Goal: Task Accomplishment & Management: Complete application form

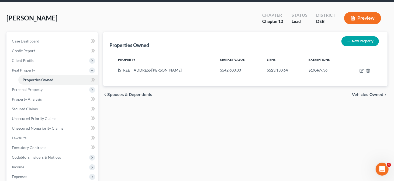
scroll to position [27, 0]
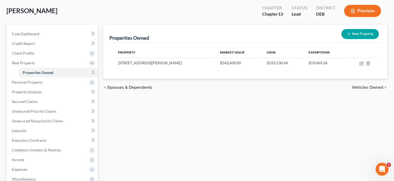
drag, startPoint x: 177, startPoint y: 33, endPoint x: 215, endPoint y: 32, distance: 37.7
drag, startPoint x: 215, startPoint y: 32, endPoint x: 164, endPoint y: 94, distance: 81.1
click at [163, 95] on div "chevron_left Spouses & Dependents Vehicles Owned chevron_right" at bounding box center [245, 87] width 284 height 17
click at [35, 84] on span "Personal Property" at bounding box center [27, 82] width 31 height 5
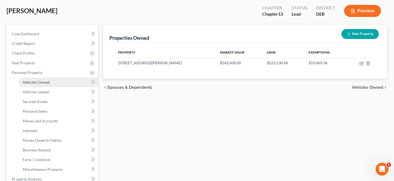
click at [39, 82] on span "Vehicles Owned" at bounding box center [36, 82] width 27 height 5
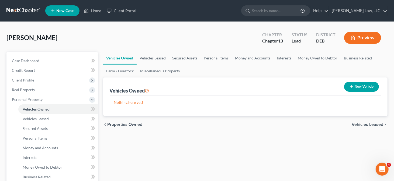
click at [364, 89] on button "New Vehicle" at bounding box center [361, 87] width 35 height 10
select select "0"
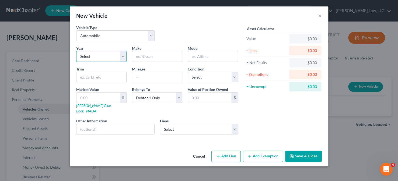
click at [107, 57] on select "Select 2026 2025 2024 2023 2022 2021 2020 2019 2018 2017 2016 2015 2014 2013 20…" at bounding box center [101, 56] width 50 height 11
select select "7"
click at [76, 51] on select "Select 2026 2025 2024 2023 2022 2021 2020 2019 2018 2017 2016 2015 2014 2013 20…" at bounding box center [101, 56] width 50 height 11
click at [145, 58] on input "text" at bounding box center [157, 56] width 50 height 10
type input "Ram"
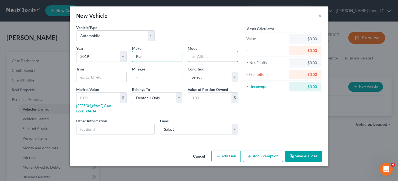
click at [199, 55] on input "text" at bounding box center [213, 56] width 50 height 10
type input "1500"
click at [149, 76] on input "text" at bounding box center [157, 77] width 50 height 10
type input "110000"
click at [106, 100] on input "text" at bounding box center [97, 98] width 43 height 10
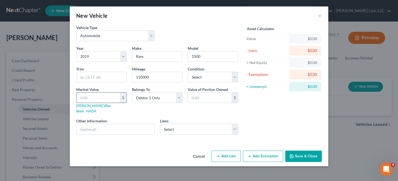
paste input "[DATE]"
type input "[DATE]"
type input "10,272,017.00"
drag, startPoint x: 105, startPoint y: 95, endPoint x: 76, endPoint y: 93, distance: 28.6
click at [76, 93] on div "[DATE] $" at bounding box center [101, 97] width 50 height 11
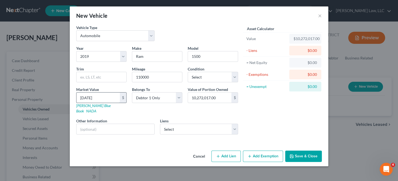
type input "1"
type input "1.00"
type input "15"
type input "15.00"
type input "151"
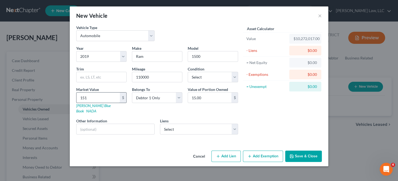
type input "151.00"
type input "1519"
type input "1,519.00"
type input "1,5190"
type input "15,190.00"
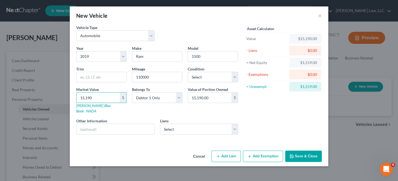
type input "15,190"
click at [290, 154] on icon "button" at bounding box center [291, 156] width 4 height 4
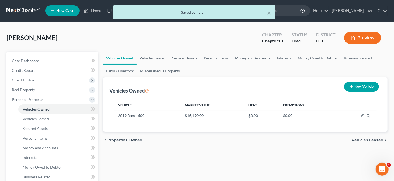
click at [369, 88] on button "New Vehicle" at bounding box center [361, 87] width 35 height 10
select select "0"
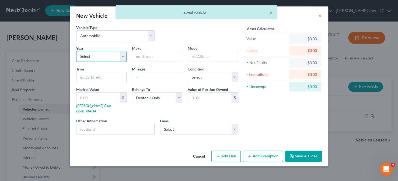
click at [103, 57] on select "Select 2026 2025 2024 2023 2022 2021 2020 2019 2018 2017 2016 2015 2014 2013 20…" at bounding box center [101, 56] width 50 height 11
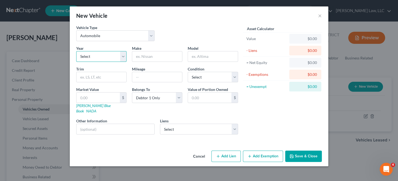
select select "2"
click at [76, 51] on select "Select 2026 2025 2024 2023 2022 2021 2020 2019 2018 2017 2016 2015 2014 2013 20…" at bounding box center [101, 56] width 50 height 11
click at [143, 60] on input "text" at bounding box center [157, 56] width 50 height 10
type input "Jeep"
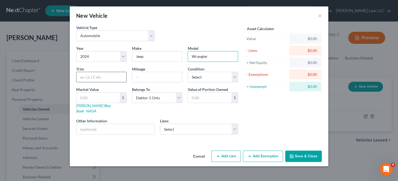
type input "Wrangler"
click at [82, 77] on input "text" at bounding box center [101, 77] width 50 height 10
click at [143, 75] on input "text" at bounding box center [157, 77] width 50 height 10
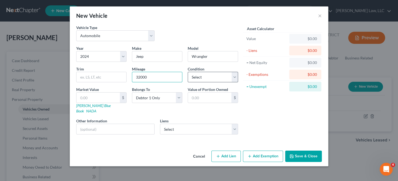
type input "32000"
click at [207, 74] on select "Select Excellent Very Good Good Fair Poor" at bounding box center [213, 77] width 50 height 11
select select "2"
click at [188, 72] on select "Select Excellent Very Good Good Fair Poor" at bounding box center [213, 77] width 50 height 11
click at [92, 106] on link "[PERSON_NAME] Blue Book" at bounding box center [93, 108] width 34 height 10
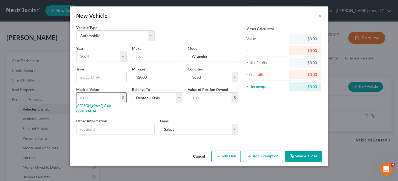
click at [103, 99] on input "text" at bounding box center [97, 98] width 43 height 10
type input "2"
type input "2.00"
type input "27"
type input "27.00"
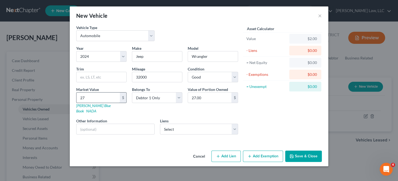
type input "273"
type input "273.00"
type input "2739"
type input "2,739.00"
type input "2,7394"
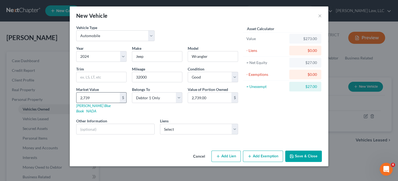
type input "27,394.00"
type input "27,394"
click at [301, 152] on button "Save & Close" at bounding box center [303, 156] width 37 height 11
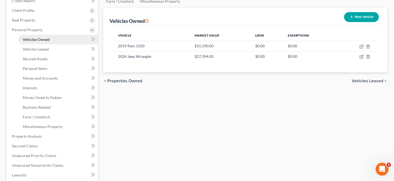
scroll to position [81, 0]
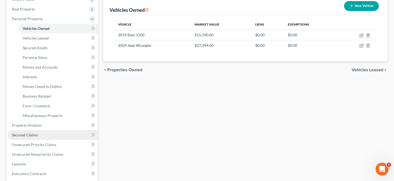
click at [37, 131] on link "Secured Claims" at bounding box center [53, 135] width 90 height 10
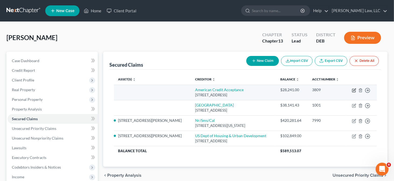
click at [352, 90] on icon "button" at bounding box center [354, 90] width 4 height 4
select select "42"
select select "0"
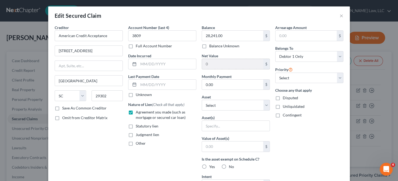
scroll to position [27, 0]
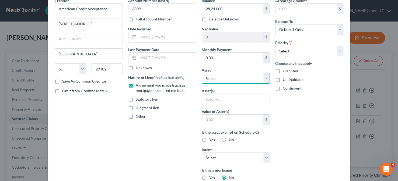
click at [245, 76] on select "Select Other Multiple Assets 2024 Jeep Wrangler - $27394.0 [STREET_ADDRESS][PER…" at bounding box center [236, 78] width 68 height 11
select select "4"
click at [202, 73] on select "Select Other Multiple Assets 2024 Jeep Wrangler - $27394.0 [STREET_ADDRESS][PER…" at bounding box center [236, 78] width 68 height 11
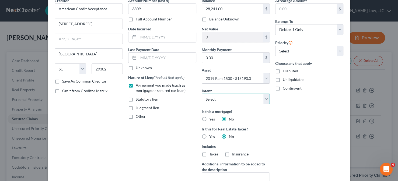
click at [261, 95] on select "Select Surrender Redeem Reaffirm Avoid Other" at bounding box center [236, 99] width 68 height 11
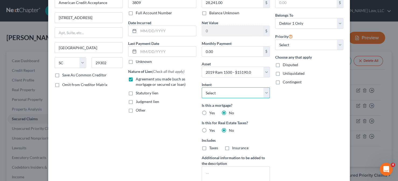
scroll to position [54, 0]
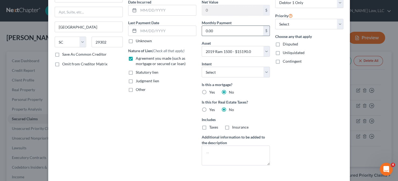
click at [226, 35] on input "0.00" at bounding box center [232, 31] width 61 height 10
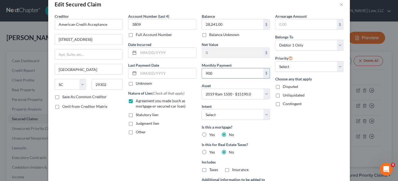
scroll to position [0, 0]
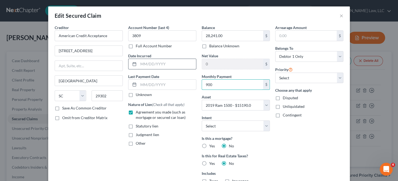
type input "900"
click at [153, 68] on input "text" at bounding box center [167, 64] width 58 height 10
type input "1"
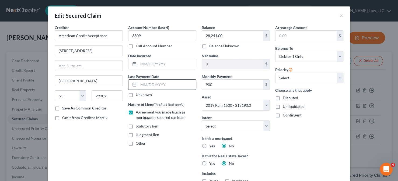
click at [146, 84] on input "text" at bounding box center [167, 85] width 58 height 10
type input "[DATE]"
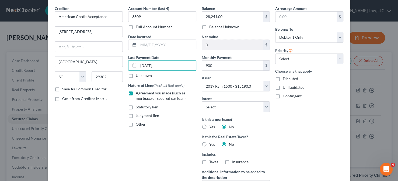
scroll to position [27, 0]
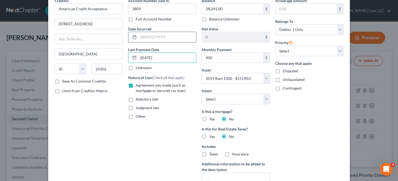
click at [170, 39] on input "text" at bounding box center [167, 37] width 58 height 10
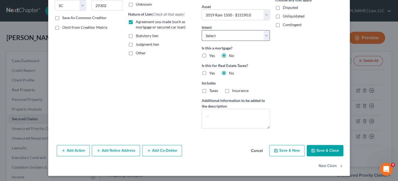
scroll to position [91, 0]
click at [312, 152] on button "Save & Close" at bounding box center [325, 150] width 37 height 11
select select
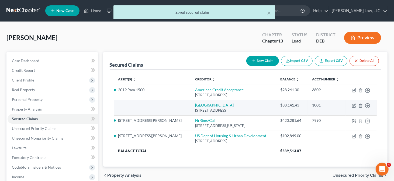
click at [195, 104] on link "[GEOGRAPHIC_DATA]" at bounding box center [214, 105] width 39 height 5
select select "45"
select select "0"
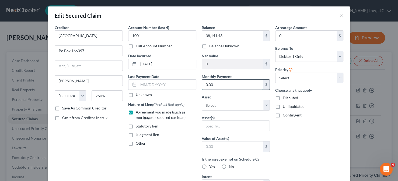
click at [221, 85] on input "0.00" at bounding box center [232, 85] width 61 height 10
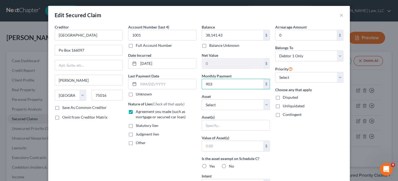
scroll to position [0, 0]
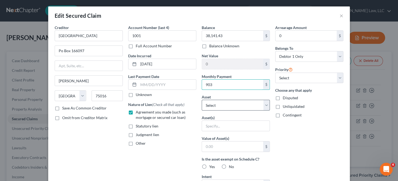
type input "903"
click at [226, 105] on select "Select Other Multiple Assets 2024 Jeep Wrangler - $27394.0 [STREET_ADDRESS][PER…" at bounding box center [236, 105] width 68 height 11
select select "2"
click at [202, 100] on select "Select Other Multiple Assets 2024 Jeep Wrangler - $27394.0 [STREET_ADDRESS][PER…" at bounding box center [236, 105] width 68 height 11
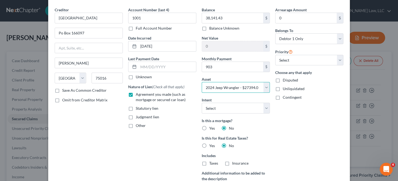
scroll to position [27, 0]
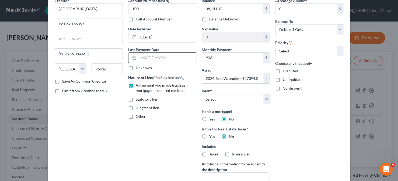
click at [145, 58] on input "text" at bounding box center [167, 58] width 58 height 10
click at [167, 107] on div "Judgment lien" at bounding box center [162, 107] width 68 height 5
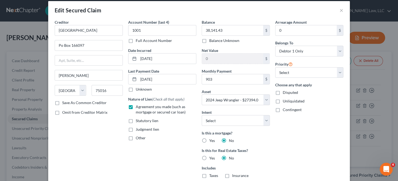
scroll to position [0, 0]
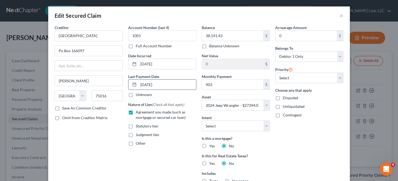
click at [162, 85] on input "[DATE]" at bounding box center [167, 85] width 58 height 10
drag, startPoint x: 162, startPoint y: 85, endPoint x: 130, endPoint y: 83, distance: 32.1
click at [130, 83] on div "[DATE]" at bounding box center [162, 84] width 68 height 11
click at [300, 35] on input "0" at bounding box center [305, 36] width 61 height 10
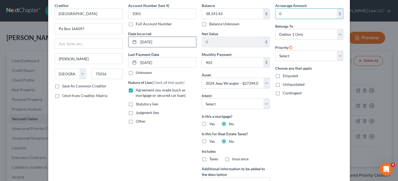
scroll to position [10, 0]
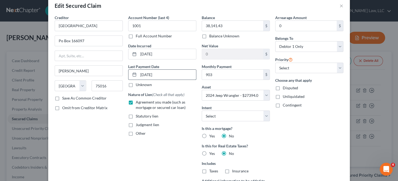
drag, startPoint x: 139, startPoint y: 74, endPoint x: 142, endPoint y: 74, distance: 3.3
click at [142, 74] on input "[DATE]" at bounding box center [167, 75] width 58 height 10
type input "[DATE]"
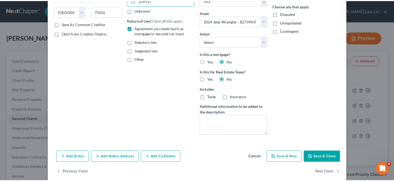
scroll to position [91, 0]
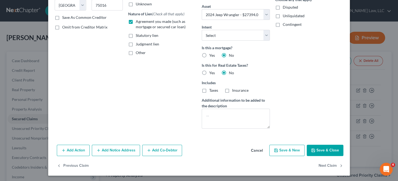
click at [314, 147] on button "Save & Close" at bounding box center [325, 150] width 37 height 11
select select
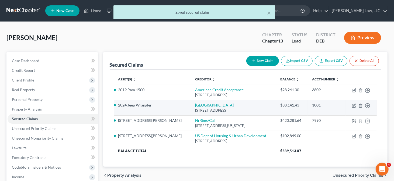
click at [195, 105] on link "[GEOGRAPHIC_DATA]" at bounding box center [214, 105] width 39 height 5
select select "45"
select select "2"
select select "0"
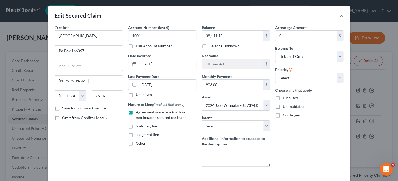
click at [340, 16] on button "×" at bounding box center [342, 15] width 4 height 6
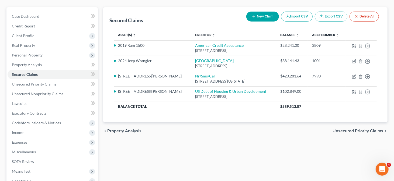
scroll to position [54, 0]
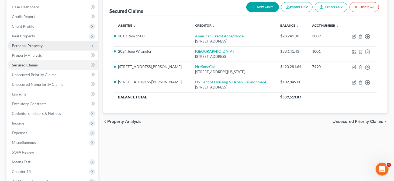
click at [47, 47] on span "Personal Property" at bounding box center [53, 46] width 90 height 10
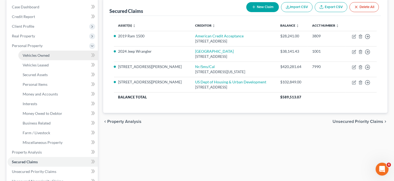
click at [47, 58] on link "Vehicles Owned" at bounding box center [57, 56] width 79 height 10
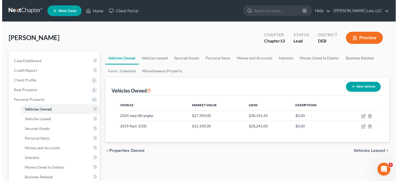
scroll to position [27, 0]
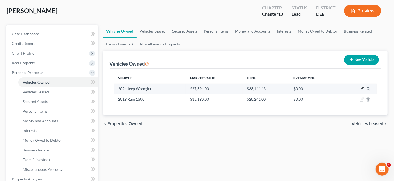
click at [362, 91] on icon "button" at bounding box center [360, 89] width 3 height 3
select select "0"
select select "2"
select select "0"
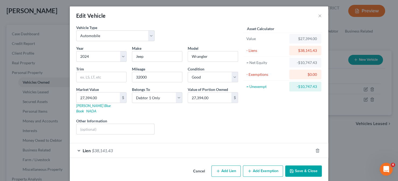
scroll to position [0, 0]
click at [257, 166] on button "Add Exemption" at bounding box center [263, 171] width 40 height 11
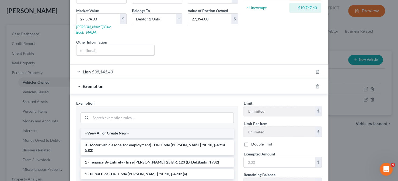
scroll to position [81, 0]
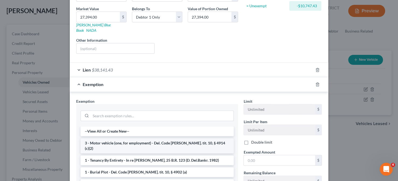
click at [121, 138] on li "3 - Motor vehicle (one, for employment) - Del. Code [PERSON_NAME]. tit. 10, § 4…" at bounding box center [157, 145] width 153 height 15
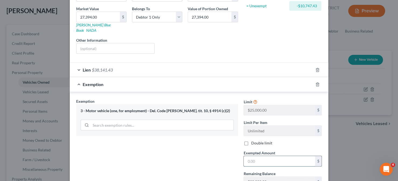
click at [261, 156] on input "text" at bounding box center [279, 161] width 71 height 10
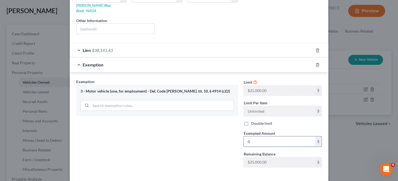
scroll to position [118, 0]
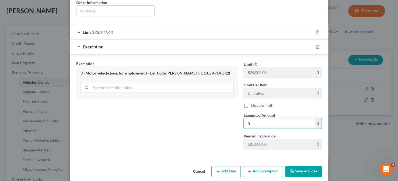
type input "0"
click at [298, 166] on button "Save & Close" at bounding box center [303, 171] width 37 height 11
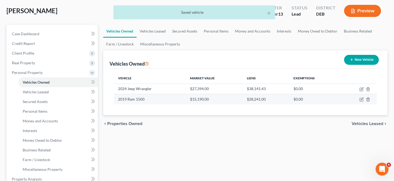
click at [363, 98] on td at bounding box center [358, 99] width 37 height 10
click at [362, 98] on icon "button" at bounding box center [361, 99] width 4 height 4
select select "0"
select select "7"
select select "0"
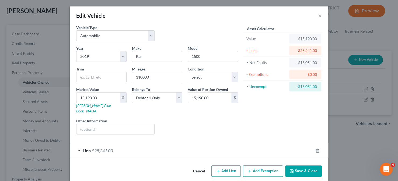
click at [251, 166] on button "Add Exemption" at bounding box center [263, 171] width 40 height 11
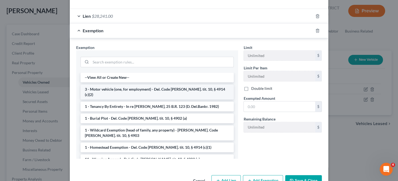
click at [103, 85] on li "3 - Motor vehicle (one, for employment) - Del. Code [PERSON_NAME]. tit. 10, § 4…" at bounding box center [157, 92] width 153 height 15
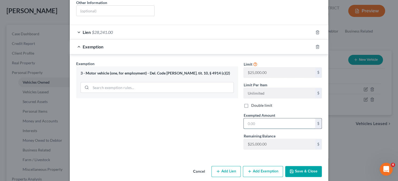
click at [275, 118] on input "text" at bounding box center [279, 123] width 71 height 10
type input "0"
click at [314, 167] on button "Save & Close" at bounding box center [303, 171] width 37 height 11
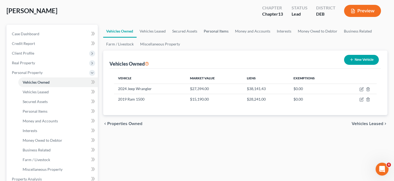
click at [211, 33] on link "Personal Items" at bounding box center [216, 31] width 31 height 13
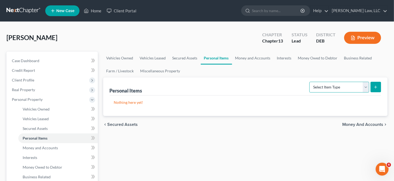
click at [346, 86] on select "Select Item Type Clothing Collectibles Of Value Electronics Firearms Household …" at bounding box center [339, 87] width 60 height 11
select select "jewelry"
click at [310, 82] on select "Select Item Type Clothing Collectibles Of Value Electronics Firearms Household …" at bounding box center [339, 87] width 60 height 11
click at [375, 88] on icon "submit" at bounding box center [375, 87] width 4 height 4
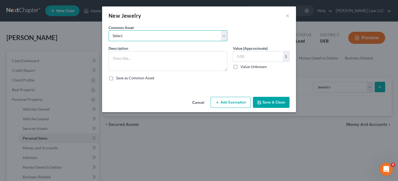
click at [159, 34] on select "Select Miscellaneous household goods and furnishings at yard sale value Used cl…" at bounding box center [168, 35] width 119 height 11
select select "2"
click at [109, 30] on select "Select Miscellaneous household goods and furnishings at yard sale value Used cl…" at bounding box center [168, 35] width 119 height 11
type textarea "Wedding Ring"
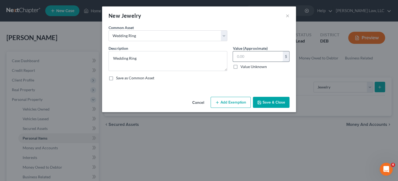
click at [244, 59] on input "text" at bounding box center [258, 56] width 50 height 10
type input "3,500"
click at [234, 99] on button "Add Exemption" at bounding box center [231, 102] width 40 height 11
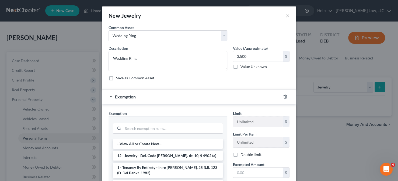
scroll to position [54, 0]
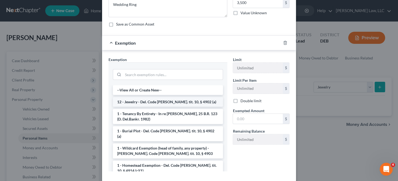
click at [154, 103] on li "12 - Jewelry - Del. Code [PERSON_NAME]. tit. 10, § 4902 (a)" at bounding box center [168, 102] width 110 height 10
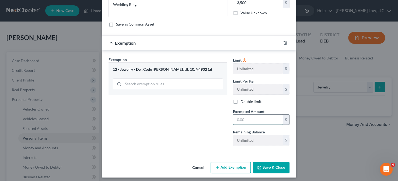
click at [236, 116] on input "text" at bounding box center [258, 120] width 50 height 10
type input "3,500"
click at [268, 166] on button "Save & Close" at bounding box center [271, 167] width 37 height 11
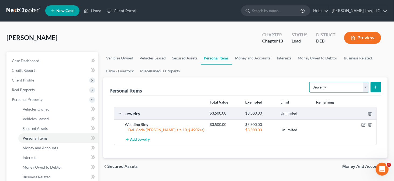
click at [352, 84] on select "Select Item Type Clothing Collectibles Of Value Electronics Firearms Household …" at bounding box center [339, 87] width 60 height 11
select select "household_goods"
click at [310, 82] on select "Select Item Type Clothing Collectibles Of Value Electronics Firearms Household …" at bounding box center [339, 87] width 60 height 11
click at [376, 90] on button "submit" at bounding box center [375, 87] width 11 height 11
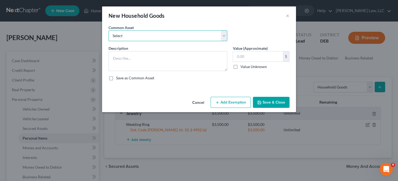
click at [159, 37] on select "Select Miscellaneous household goods and furnishings at yard sale value" at bounding box center [168, 35] width 119 height 11
select select "0"
click at [109, 30] on select "Select Miscellaneous household goods and furnishings at yard sale value" at bounding box center [168, 35] width 119 height 11
type textarea "Miscellaneous household goods and furnishings at yard sale value"
type input "1,500.00"
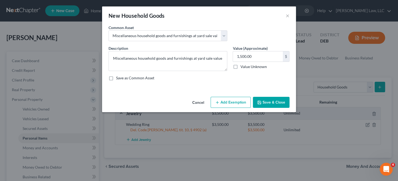
click at [218, 100] on icon "button" at bounding box center [217, 102] width 4 height 4
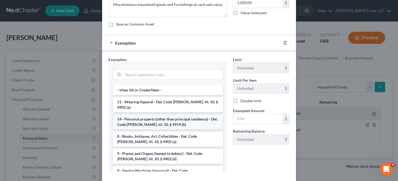
click at [154, 120] on li "14 - Personal property (other than principal residence) - Del. Code [PERSON_NAM…" at bounding box center [168, 121] width 110 height 15
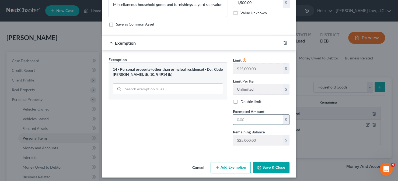
click at [237, 119] on input "text" at bounding box center [258, 120] width 50 height 10
type input "1,500"
click at [266, 164] on button "Save & Close" at bounding box center [271, 167] width 37 height 11
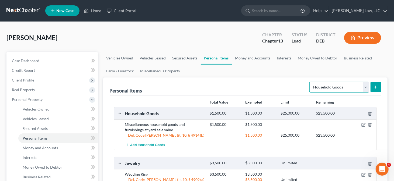
click at [368, 86] on select "Select Item Type Clothing Collectibles Of Value Electronics Firearms Household …" at bounding box center [339, 87] width 60 height 11
select select "clothing"
click at [310, 82] on select "Select Item Type Clothing Collectibles Of Value Electronics Firearms Household …" at bounding box center [339, 87] width 60 height 11
click at [376, 86] on icon "submit" at bounding box center [375, 87] width 4 height 4
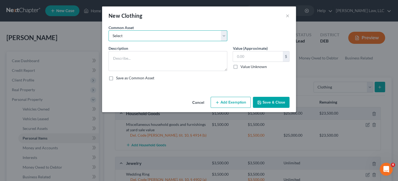
click at [187, 36] on select "Select Used clothing at yard sale value Used clothing at yard sale value" at bounding box center [168, 35] width 119 height 11
select select "1"
click at [109, 30] on select "Select Used clothing at yard sale value Used clothing at yard sale value" at bounding box center [168, 35] width 119 height 11
type textarea "Used clothing at yard sale value"
type input "200.00"
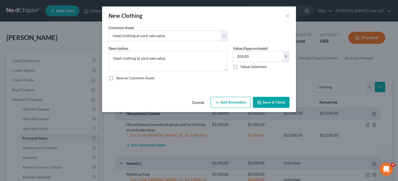
click at [226, 101] on button "Add Exemption" at bounding box center [231, 102] width 40 height 11
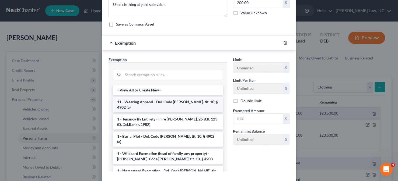
click at [146, 102] on li "11 - Wearing Apparel - Del. Code [PERSON_NAME]. tit. 10, § 4902 (a)" at bounding box center [168, 104] width 110 height 15
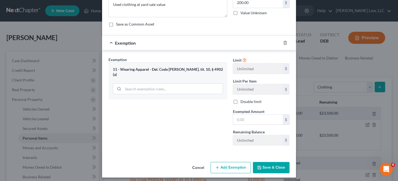
click at [245, 112] on span "Exempted Amount" at bounding box center [249, 111] width 32 height 5
click at [245, 115] on input "text" at bounding box center [258, 120] width 50 height 10
type input "200"
click at [264, 163] on button "Save & Close" at bounding box center [271, 167] width 37 height 11
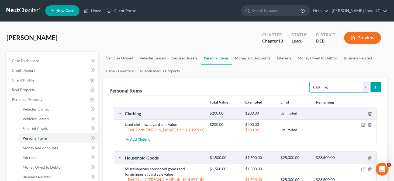
click at [336, 88] on select "Select Item Type Clothing Collectibles Of Value Electronics Firearms Household …" at bounding box center [339, 87] width 60 height 11
select select "other"
click at [310, 82] on select "Select Item Type Clothing Collectibles Of Value Electronics Firearms Household …" at bounding box center [339, 87] width 60 height 11
click at [373, 89] on icon "submit" at bounding box center [375, 87] width 4 height 4
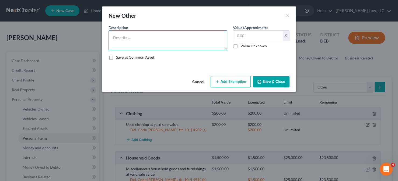
click at [163, 47] on textarea at bounding box center [168, 40] width 119 height 20
type textarea "Personal belongings in storage"
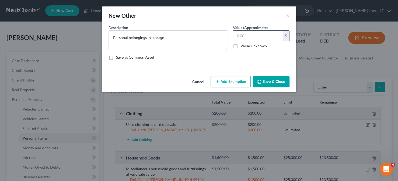
click at [238, 38] on input "text" at bounding box center [258, 36] width 50 height 10
type input "4,000"
click at [234, 79] on button "Add Exemption" at bounding box center [231, 81] width 40 height 11
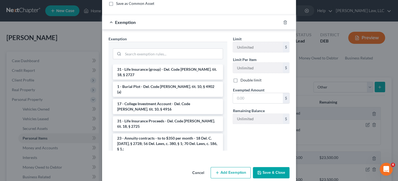
scroll to position [538, 0]
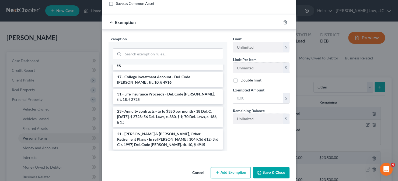
click at [133, 169] on li "14 - Personal property (other than principal residence) - Del. Code [PERSON_NAM…" at bounding box center [168, 176] width 110 height 15
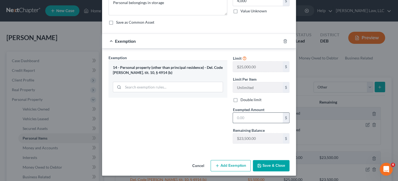
click at [234, 114] on input "text" at bounding box center [258, 118] width 50 height 10
type input "4,000"
click at [277, 160] on button "Save & Close" at bounding box center [271, 165] width 37 height 11
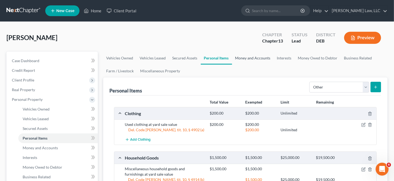
click at [242, 57] on link "Money and Accounts" at bounding box center [253, 58] width 42 height 13
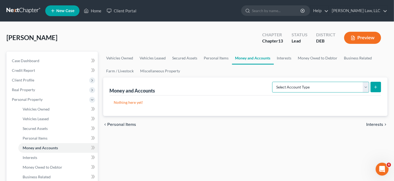
click at [345, 86] on select "Select Account Type Brokerage Cash on Hand Certificates of Deposit Checking Acc…" at bounding box center [320, 87] width 97 height 11
select select "checking"
click at [273, 82] on select "Select Account Type Brokerage Cash on Hand Certificates of Deposit Checking Acc…" at bounding box center [320, 87] width 97 height 11
click at [375, 86] on line "submit" at bounding box center [375, 87] width 0 height 2
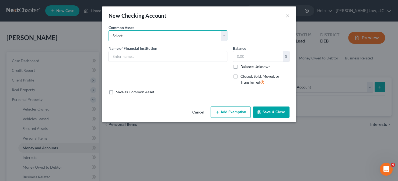
click at [163, 36] on select "Select Police & Fire FCU Checking Acct Dexsta FCU Checking Acct Sun East FCU Ch…" at bounding box center [168, 35] width 119 height 11
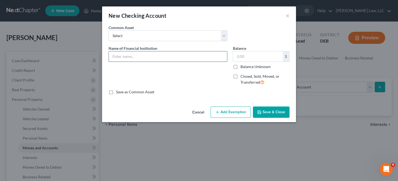
click at [151, 58] on input "text" at bounding box center [168, 56] width 118 height 10
type input "[PERSON_NAME] Bank Cecking Acct (Cash app)"
click at [236, 54] on input "text" at bounding box center [258, 56] width 50 height 10
type input "0"
click at [233, 113] on button "Add Exemption" at bounding box center [231, 112] width 40 height 11
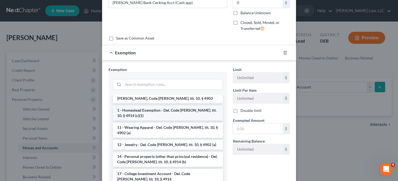
scroll to position [54, 0]
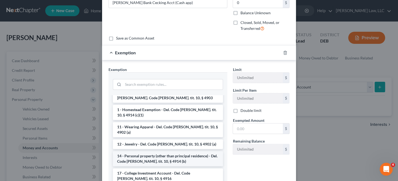
click at [171, 151] on li "14 - Personal property (other than principal residence) - Del. Code [PERSON_NAM…" at bounding box center [168, 158] width 110 height 15
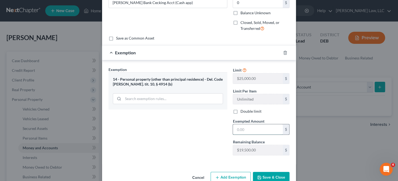
click at [240, 131] on input "text" at bounding box center [258, 129] width 50 height 10
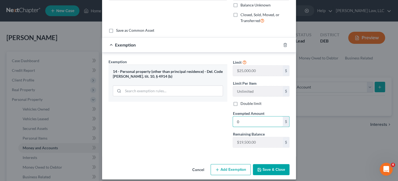
scroll to position [65, 0]
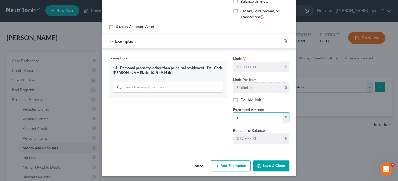
type input "0"
click at [191, 121] on div "Exemption Set must be selected for CA. Exemption * 14 - Personal property (othe…" at bounding box center [168, 101] width 124 height 93
click at [268, 169] on button "Save & Close" at bounding box center [271, 165] width 37 height 11
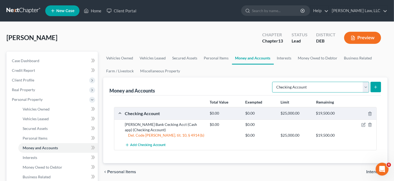
click at [366, 88] on select "Select Account Type Brokerage Cash on Hand Certificates of Deposit Checking Acc…" at bounding box center [320, 87] width 97 height 11
click at [354, 75] on ul "Vehicles Owned Vehicles Leased Secured Assets Personal Items Money and Accounts…" at bounding box center [245, 65] width 284 height 26
click at [379, 85] on button "submit" at bounding box center [375, 87] width 11 height 11
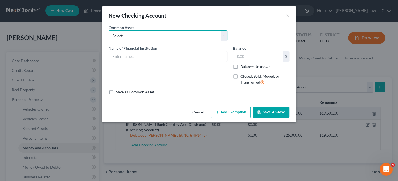
click at [185, 39] on select "Select Police & Fire FCU Checking Acct Dexsta FCU Checking Acct Sun East FCU Ch…" at bounding box center [168, 35] width 119 height 11
select select "10"
click at [109, 30] on select "Select Police & Fire FCU Checking Acct Dexsta FCU Checking Acct Sun East FCU Ch…" at bounding box center [168, 35] width 119 height 11
type input "Capital One Checking Acct"
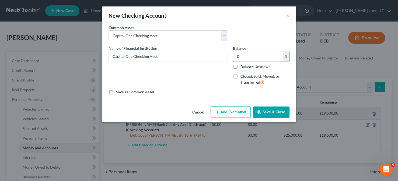
click at [239, 58] on input "0" at bounding box center [258, 56] width 50 height 10
type input "300"
click at [226, 110] on button "Add Exemption" at bounding box center [231, 112] width 40 height 11
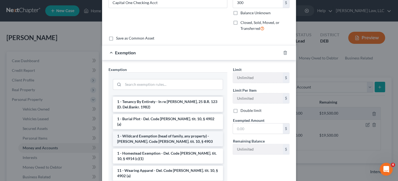
scroll to position [27, 0]
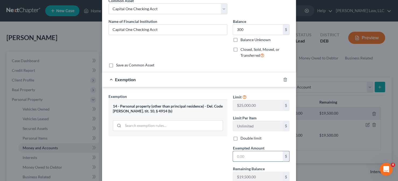
click at [246, 153] on input "text" at bounding box center [258, 156] width 50 height 10
type input "300"
click at [224, 152] on div "Exemption Set must be selected for CA. Exemption * 14 - Personal property (othe…" at bounding box center [168, 140] width 124 height 93
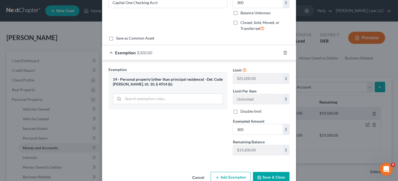
scroll to position [65, 0]
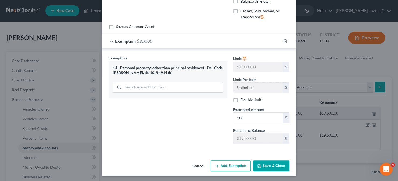
click at [271, 162] on button "Save & Close" at bounding box center [271, 165] width 37 height 11
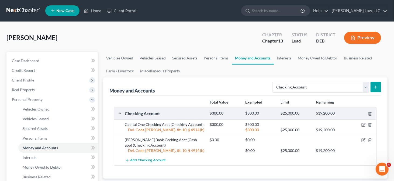
click at [375, 89] on button "submit" at bounding box center [375, 87] width 11 height 11
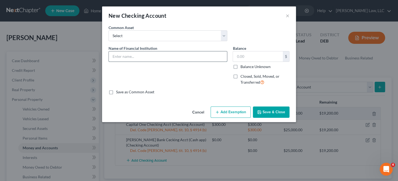
click at [162, 55] on input "text" at bounding box center [168, 56] width 118 height 10
type input "[PERSON_NAME] Checking Acct"
click at [251, 57] on input "text" at bounding box center [258, 56] width 50 height 10
type input "600"
click at [228, 112] on button "Add Exemption" at bounding box center [231, 112] width 40 height 11
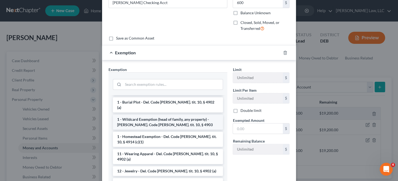
scroll to position [81, 0]
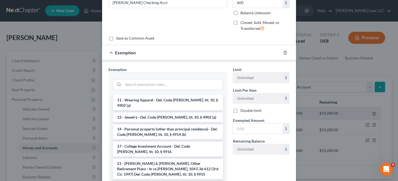
click at [152, 124] on li "14 - Personal property (other than principal residence) - Del. Code [PERSON_NAM…" at bounding box center [168, 131] width 110 height 15
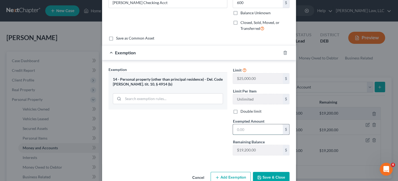
click at [244, 126] on input "text" at bounding box center [258, 129] width 50 height 10
type input "600"
click at [200, 137] on div "Exemption Set must be selected for CA. Exemption * 14 - Personal property (othe…" at bounding box center [168, 113] width 124 height 93
click at [260, 175] on button "Save & Close" at bounding box center [271, 177] width 37 height 11
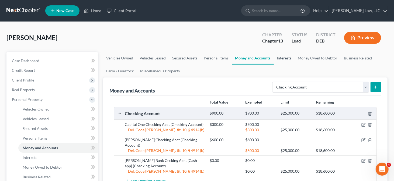
click at [278, 59] on link "Interests" at bounding box center [284, 58] width 21 height 13
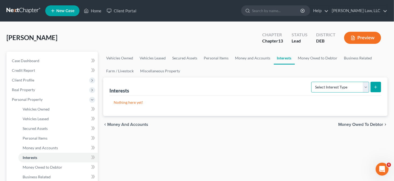
click at [342, 87] on select "Select Interest Type 401K Annuity Bond Education IRA Government Bond Government…" at bounding box center [340, 87] width 58 height 11
select select "other_retirement_plan"
click at [312, 82] on select "Select Interest Type 401K Annuity Bond Education IRA Government Bond Government…" at bounding box center [340, 87] width 58 height 11
click at [377, 90] on button "submit" at bounding box center [375, 87] width 11 height 11
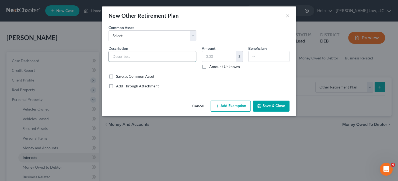
click at [164, 59] on input "text" at bounding box center [152, 56] width 87 height 10
drag, startPoint x: 164, startPoint y: 57, endPoint x: 203, endPoint y: 59, distance: 39.1
click at [203, 59] on div "Description * Thrift savings plan through the US government Amount $ Amount Unk…" at bounding box center [199, 60] width 186 height 28
type input "Thrift savings plan through employer"
click at [226, 55] on input "text" at bounding box center [219, 56] width 34 height 10
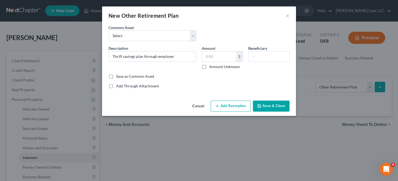
click at [209, 64] on label "Amount Unknown" at bounding box center [224, 66] width 31 height 5
click at [211, 64] on input "Amount Unknown" at bounding box center [213, 66] width 4 height 4
click at [209, 65] on label "Amount Unknown" at bounding box center [224, 66] width 31 height 5
click at [211, 65] on input "Amount Unknown" at bounding box center [213, 66] width 4 height 4
click at [209, 65] on label "Amount Unknown" at bounding box center [224, 66] width 31 height 5
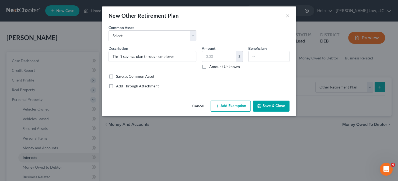
click at [211, 65] on input "Amount Unknown" at bounding box center [213, 66] width 4 height 4
checkbox input "true"
click at [228, 103] on button "Add Exemption" at bounding box center [231, 106] width 40 height 11
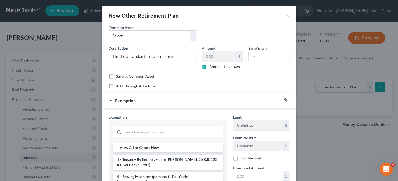
click at [153, 134] on input "search" at bounding box center [173, 132] width 100 height 10
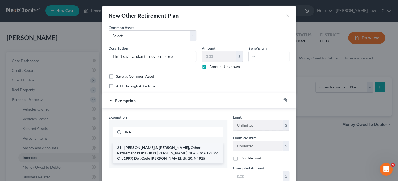
type input "IRA"
click at [156, 145] on li "21 - [PERSON_NAME] & [PERSON_NAME], Other Retirement Plans - In re [PERSON_NAME…" at bounding box center [168, 153] width 110 height 20
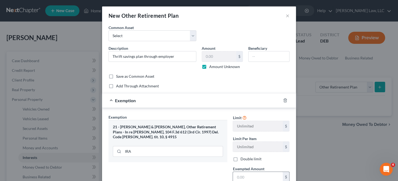
click at [240, 177] on input "text" at bounding box center [258, 177] width 50 height 10
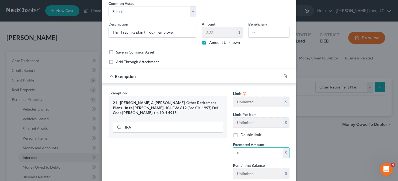
scroll to position [54, 0]
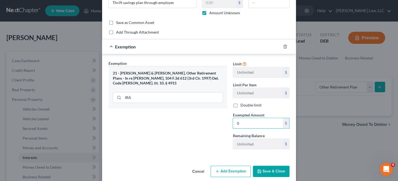
type input "0"
click at [211, 138] on div "Exemption Set must be selected for CA. Exemption * 21 - [PERSON_NAME] & [PERSON…" at bounding box center [168, 107] width 124 height 93
click at [265, 167] on button "Save & Close" at bounding box center [271, 171] width 37 height 11
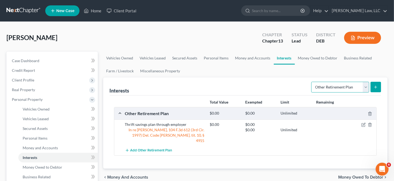
click at [328, 89] on select "Select Interest Type 401K Annuity Bond Education IRA Government Bond Government…" at bounding box center [340, 87] width 58 height 11
select select "term_life_insurance"
click at [312, 82] on select "Select Interest Type 401K Annuity Bond Education IRA Government Bond Government…" at bounding box center [340, 87] width 58 height 11
click at [373, 90] on button "submit" at bounding box center [375, 87] width 11 height 11
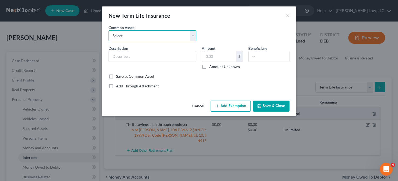
click at [167, 37] on select "Select Term Life Policy through NY Life Term Life Policy through MetLife Term L…" at bounding box center [153, 35] width 88 height 11
select select "2"
click at [109, 30] on select "Select Term Life Policy through NY Life Term Life Policy through MetLife Term L…" at bounding box center [153, 35] width 88 height 11
type input "Term Life Policy through Employer"
type input "0"
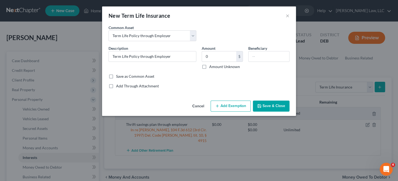
click at [231, 105] on button "Add Exemption" at bounding box center [231, 106] width 40 height 11
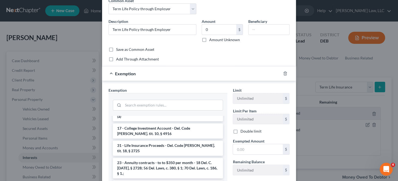
scroll to position [545, 0]
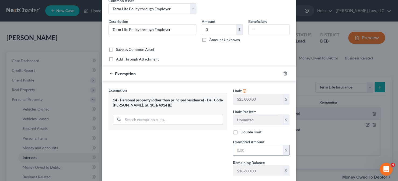
click at [242, 151] on input "text" at bounding box center [258, 150] width 50 height 10
type input "0"
click at [196, 151] on div "Exemption Set must be selected for CA. Exemption * 14 - Personal property (othe…" at bounding box center [168, 134] width 124 height 93
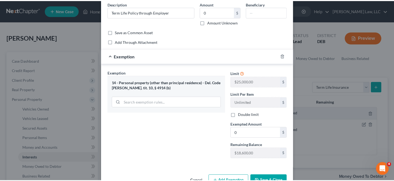
scroll to position [60, 0]
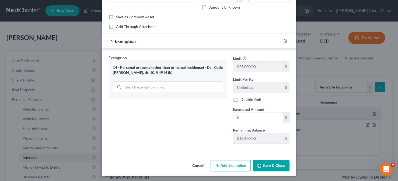
click at [268, 164] on button "Save & Close" at bounding box center [271, 165] width 37 height 11
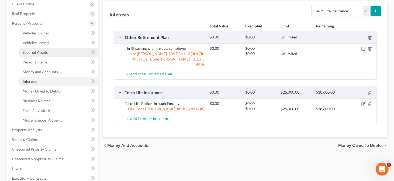
scroll to position [108, 0]
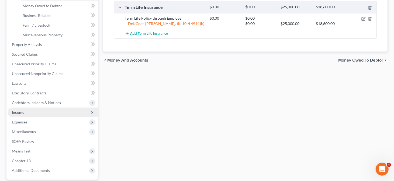
click at [32, 111] on span "Income" at bounding box center [53, 113] width 90 height 10
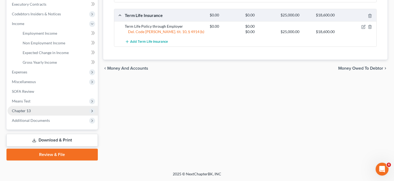
scroll to position [152, 0]
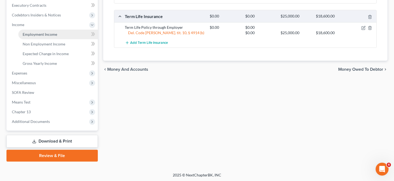
click at [44, 33] on span "Employment Income" at bounding box center [40, 34] width 34 height 5
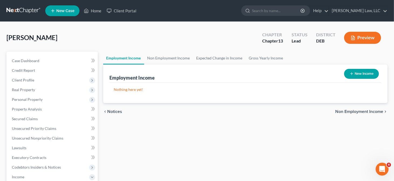
click at [355, 73] on button "New Income" at bounding box center [361, 74] width 35 height 10
select select "0"
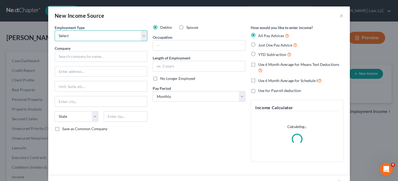
click at [84, 36] on select "Select Full or [DEMOGRAPHIC_DATA] Employment Self Employment" at bounding box center [101, 35] width 93 height 11
select select "0"
click at [55, 30] on select "Select Full or [DEMOGRAPHIC_DATA] Employment Self Employment" at bounding box center [101, 35] width 93 height 11
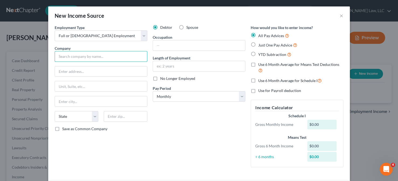
click at [72, 58] on input "text" at bounding box center [101, 56] width 93 height 11
click at [92, 57] on input "Social Security" at bounding box center [101, 56] width 93 height 11
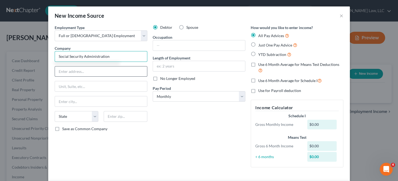
type input "Social Security Administration"
click at [135, 72] on input "text" at bounding box center [101, 72] width 92 height 10
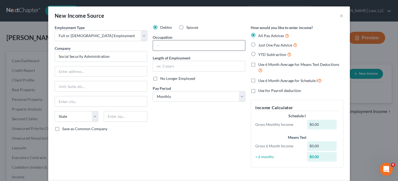
click at [174, 45] on input "text" at bounding box center [199, 45] width 92 height 10
type input "Operations Manager"
click at [164, 67] on input "text" at bounding box center [199, 66] width 92 height 10
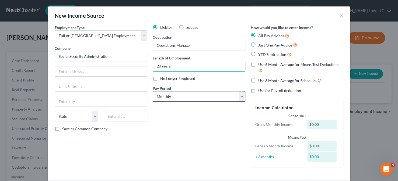
type input "20 years"
click at [184, 95] on select "Select Monthly Twice Monthly Every Other Week Weekly" at bounding box center [199, 96] width 93 height 11
select select "2"
click at [153, 91] on select "Select Monthly Twice Monthly Every Other Week Weekly" at bounding box center [199, 96] width 93 height 11
click at [258, 46] on label "Just One Pay Advice" at bounding box center [277, 45] width 39 height 6
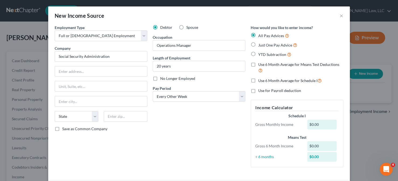
click at [260, 46] on input "Just One Pay Advice" at bounding box center [262, 44] width 4 height 4
radio input "true"
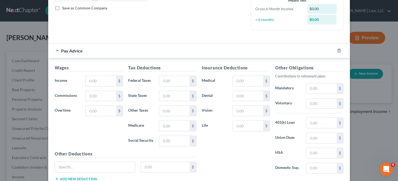
scroll to position [135, 0]
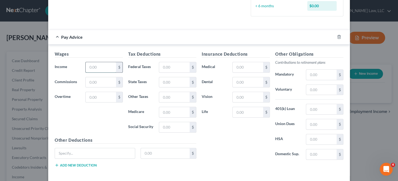
click at [109, 65] on input "text" at bounding box center [101, 67] width 30 height 10
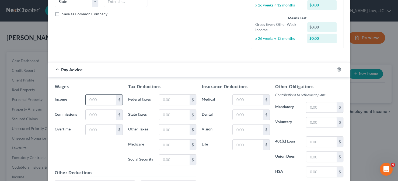
scroll to position [108, 0]
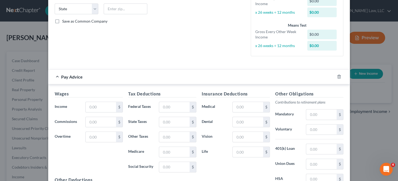
click at [92, 106] on input "text" at bounding box center [101, 107] width 30 height 10
type input "5,786.40"
click at [163, 104] on input "text" at bounding box center [174, 107] width 30 height 10
type input "894.36"
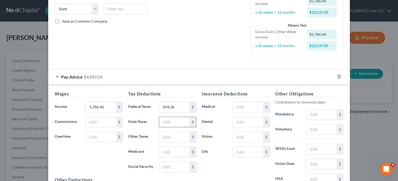
click at [179, 123] on input "text" at bounding box center [174, 122] width 30 height 10
type input "290.51"
click at [164, 137] on input "text" at bounding box center [174, 137] width 30 height 10
type input "199.05"
click at [165, 152] on input "text" at bounding box center [174, 152] width 30 height 10
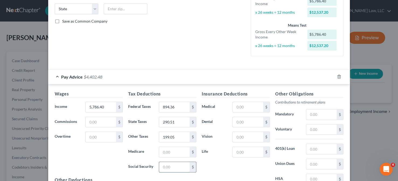
click at [160, 166] on input "text" at bounding box center [174, 167] width 30 height 10
click at [179, 154] on input "text" at bounding box center [174, 152] width 30 height 10
type input "74.59"
click at [173, 169] on input "text" at bounding box center [174, 167] width 30 height 10
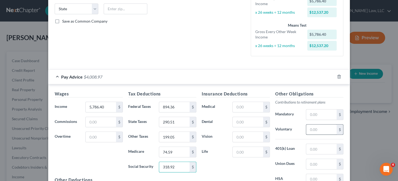
type input "318.92"
click at [319, 131] on input "text" at bounding box center [321, 130] width 30 height 10
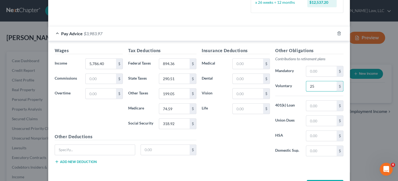
scroll to position [162, 0]
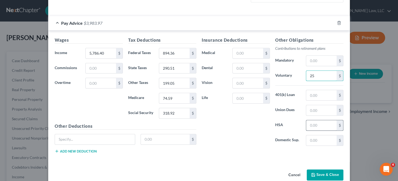
type input "25"
click at [318, 121] on input "text" at bounding box center [321, 125] width 30 height 10
type input "126.92"
click at [236, 51] on input "text" at bounding box center [248, 53] width 30 height 10
type input "241.49"
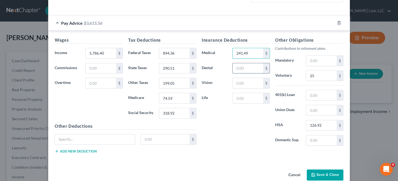
click at [239, 67] on input "text" at bounding box center [248, 68] width 30 height 10
type input "81.72"
click at [309, 61] on input "text" at bounding box center [321, 61] width 30 height 10
type input "46.29"
click at [315, 97] on input "text" at bounding box center [321, 95] width 30 height 10
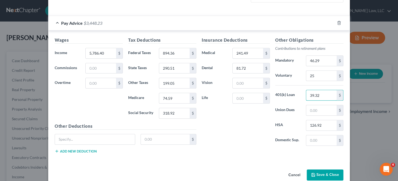
type input "39.32"
click at [368, 149] on div "New Income Source × Employment Type * Select Full or [DEMOGRAPHIC_DATA] Employm…" at bounding box center [199, 90] width 398 height 181
click at [242, 97] on input "text" at bounding box center [248, 98] width 30 height 10
type input "47.13"
click at [110, 136] on input "text" at bounding box center [95, 139] width 80 height 10
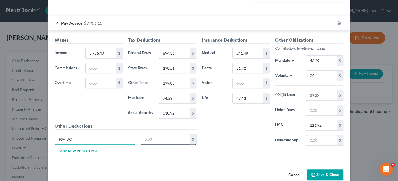
type input "FSA DC"
click at [155, 140] on input "text" at bounding box center [165, 139] width 49 height 10
type input "192.30"
click at [79, 155] on div "Other Deductions FSA DC 192.30 $ Add new deduction" at bounding box center [125, 140] width 147 height 35
click at [78, 152] on button "Add new deduction" at bounding box center [76, 151] width 42 height 4
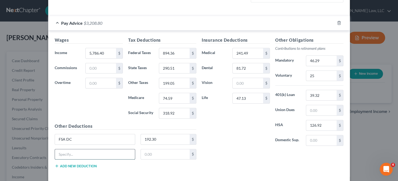
click at [75, 153] on input "text" at bounding box center [95, 154] width 80 height 10
type input "Association Dues"
click at [155, 152] on input "text" at bounding box center [165, 154] width 49 height 10
type input "8"
click at [213, 142] on div "Insurance Deductions Medical 241.49 $ Dental 81.72 $ Vision $ Life 47.13 $" at bounding box center [236, 93] width 74 height 113
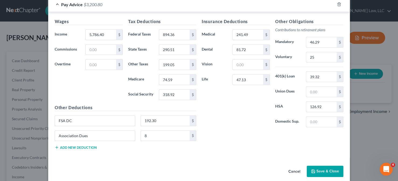
scroll to position [185, 0]
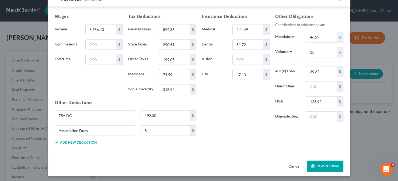
click at [310, 162] on button "Save & Close" at bounding box center [325, 166] width 37 height 11
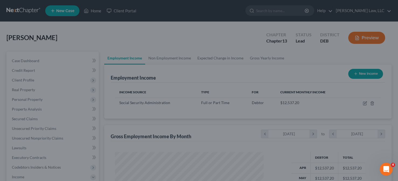
scroll to position [269147, 269084]
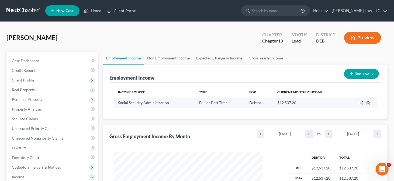
click at [360, 104] on icon "button" at bounding box center [360, 103] width 4 height 4
select select "0"
select select "2"
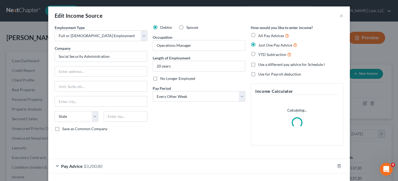
scroll to position [22, 0]
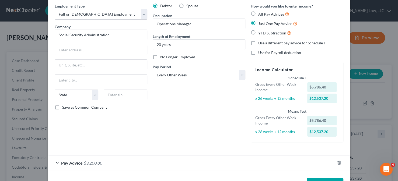
click at [84, 160] on span "$3,200.80" at bounding box center [93, 162] width 19 height 5
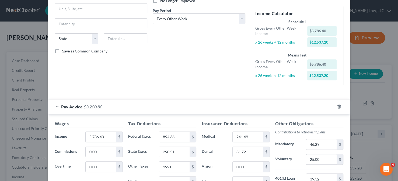
scroll to position [78, 0]
click at [118, 65] on div "Employment Type * Select Full or [DEMOGRAPHIC_DATA] Employment Self Employment …" at bounding box center [101, 19] width 98 height 144
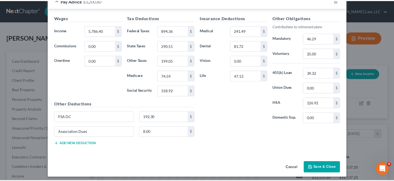
scroll to position [185, 0]
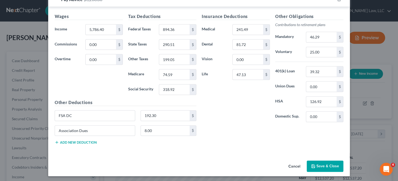
click at [325, 163] on button "Save & Close" at bounding box center [325, 166] width 37 height 11
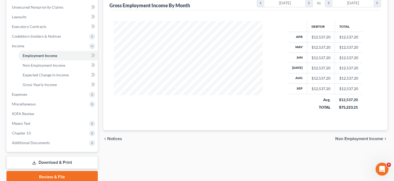
scroll to position [135, 0]
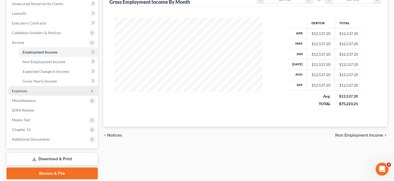
click at [41, 93] on span "Expenses" at bounding box center [53, 91] width 90 height 10
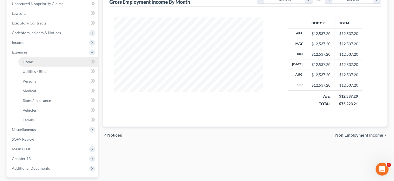
click at [40, 63] on link "Home" at bounding box center [57, 62] width 79 height 10
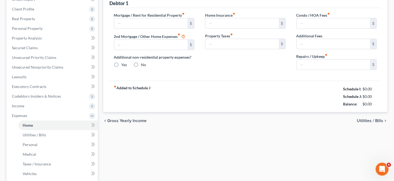
type input "0.00"
radio input "true"
type input "0.00"
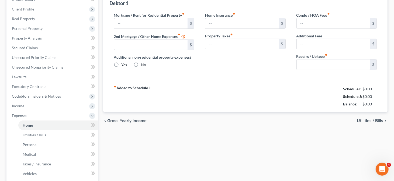
type input "0.00"
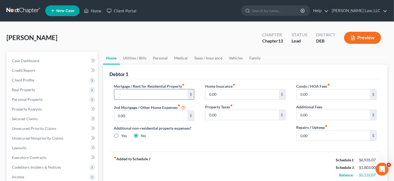
click at [153, 90] on input "text" at bounding box center [151, 94] width 74 height 10
type input "3,406"
click at [219, 93] on input "0.00" at bounding box center [242, 94] width 74 height 10
click at [228, 58] on link "Vehicles" at bounding box center [236, 58] width 20 height 13
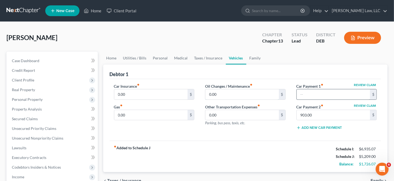
type input "900.00"
click at [306, 114] on input "903.00" at bounding box center [333, 115] width 74 height 10
click at [114, 58] on link "Home" at bounding box center [111, 58] width 17 height 13
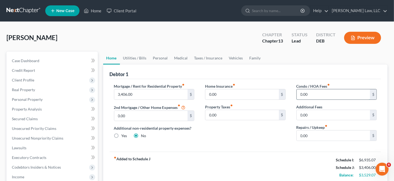
click at [312, 96] on input "0.00" at bounding box center [333, 94] width 74 height 10
type input "20"
click at [319, 135] on input "0.00" at bounding box center [333, 136] width 74 height 10
type input "100"
click at [138, 55] on link "Utilities / Bills" at bounding box center [135, 58] width 30 height 13
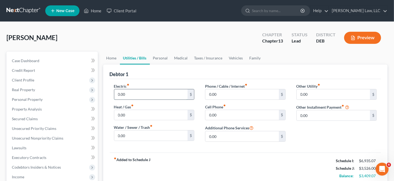
click at [134, 93] on input "0.00" at bounding box center [151, 94] width 74 height 10
type input "250"
click at [172, 148] on div "Electric fiber_manual_record 250 $ Heat / Gas fiber_manual_record 0.00 $ Water …" at bounding box center [245, 116] width 271 height 74
click at [213, 96] on input "0.00" at bounding box center [242, 94] width 74 height 10
type input "205"
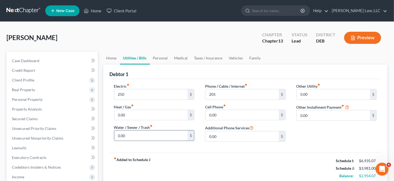
click at [128, 137] on input "0.00" at bounding box center [151, 136] width 74 height 10
type input "190"
click at [156, 59] on link "Personal" at bounding box center [160, 58] width 21 height 13
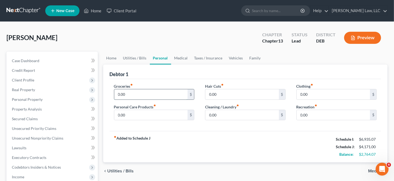
click at [130, 93] on input "0.00" at bounding box center [151, 94] width 74 height 10
type input "800"
click at [121, 115] on input "0.00" at bounding box center [151, 115] width 74 height 10
type input "200"
click at [302, 93] on input "0.00" at bounding box center [333, 94] width 74 height 10
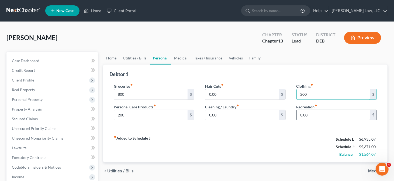
type input "200"
click at [306, 116] on input "0.00" at bounding box center [333, 115] width 74 height 10
type input "200"
click at [185, 55] on link "Medical" at bounding box center [181, 58] width 20 height 13
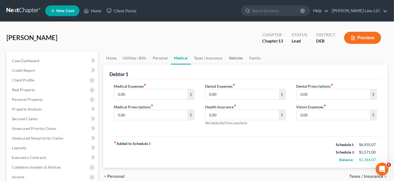
click at [234, 57] on link "Vehicles" at bounding box center [236, 58] width 20 height 13
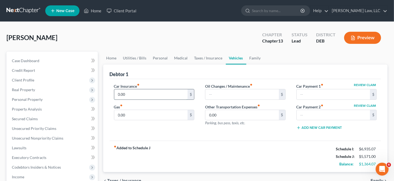
click at [152, 96] on input "0.00" at bounding box center [151, 94] width 74 height 10
type input "313"
click at [131, 116] on input "0.00" at bounding box center [151, 115] width 74 height 10
type input "400"
click at [253, 60] on link "Family" at bounding box center [255, 58] width 18 height 13
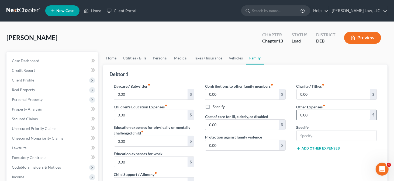
click at [315, 113] on input "0.00" at bounding box center [333, 115] width 74 height 10
type input "80"
click at [315, 135] on input "text" at bounding box center [336, 136] width 80 height 10
type input "Storage Unit"
click at [300, 156] on div "Charity / Tithes fiber_manual_record 0.00 $ Other Expenses fiber_manual_record …" at bounding box center [336, 140] width 91 height 114
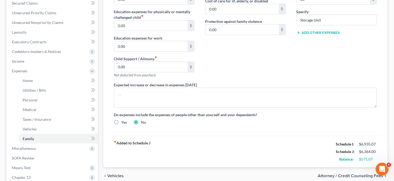
scroll to position [135, 0]
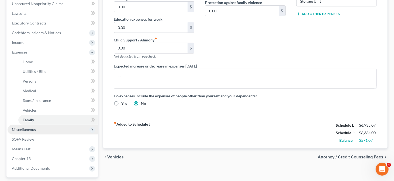
click at [51, 131] on span "Miscellaneous" at bounding box center [53, 130] width 90 height 10
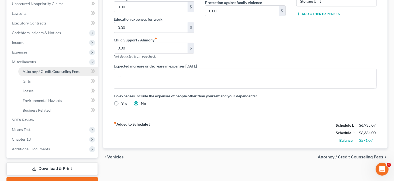
click at [52, 74] on link "Attorney / Credit Counseling Fees" at bounding box center [57, 72] width 79 height 10
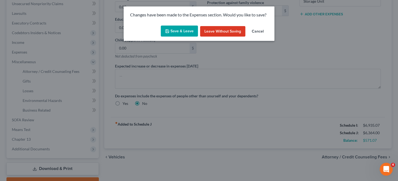
click at [176, 27] on button "Save & Leave" at bounding box center [179, 31] width 37 height 11
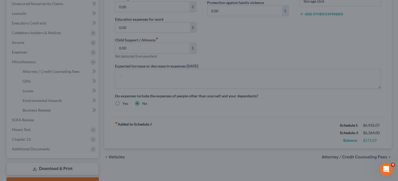
type input "80.00"
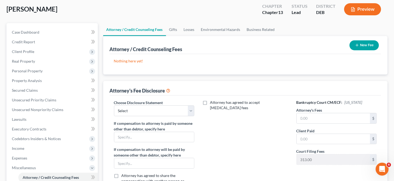
scroll to position [81, 0]
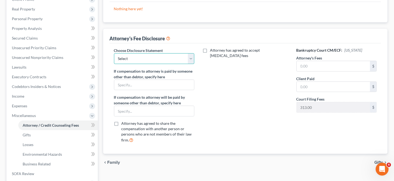
click at [167, 61] on select "Select Attorney" at bounding box center [154, 58] width 81 height 11
select select "0"
click at [114, 53] on select "Select Attorney" at bounding box center [154, 58] width 81 height 11
click at [310, 64] on input "text" at bounding box center [333, 66] width 74 height 10
type input "5,000"
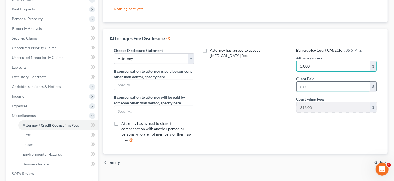
click at [312, 84] on input "text" at bounding box center [333, 87] width 74 height 10
type input "2,500"
click at [260, 86] on div "Attorney has agreed to accept [MEDICAL_DATA] fees" at bounding box center [245, 98] width 91 height 100
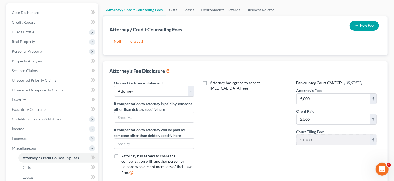
scroll to position [0, 0]
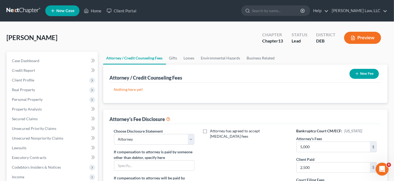
click at [362, 73] on button "New Fee" at bounding box center [363, 74] width 29 height 10
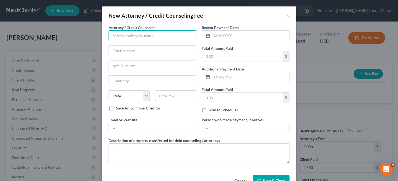
click at [156, 37] on input "text" at bounding box center [153, 35] width 88 height 11
type input "[PERSON_NAME] Law LLC"
click at [221, 54] on input "text" at bounding box center [242, 56] width 81 height 10
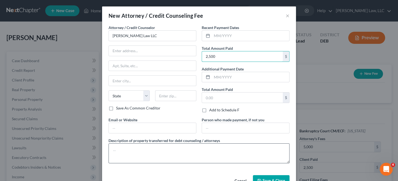
type input "2,500"
click at [131, 149] on textarea at bounding box center [199, 154] width 181 height 20
type textarea "Attorney Fees"
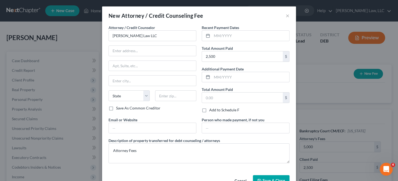
click at [263, 179] on span "Save & Close" at bounding box center [274, 181] width 23 height 5
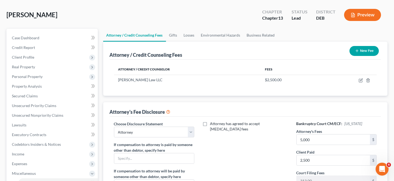
scroll to position [54, 0]
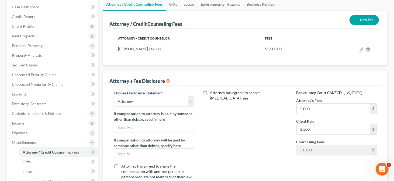
click at [355, 19] on icon "button" at bounding box center [357, 20] width 4 height 4
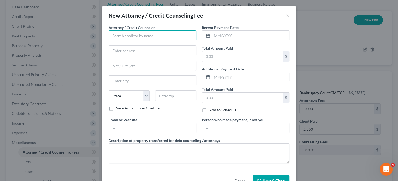
click at [128, 36] on input "text" at bounding box center [153, 35] width 88 height 11
drag, startPoint x: 153, startPoint y: 36, endPoint x: 110, endPoint y: 36, distance: 42.8
click at [110, 36] on input "$$$$$$0$ BK Class, Inc." at bounding box center [153, 35] width 88 height 11
type input "$$$$$$0$ BK Class, Inc."
click at [223, 53] on input "text" at bounding box center [242, 56] width 81 height 10
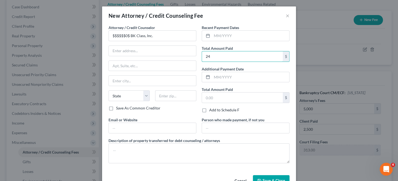
type input "24"
click at [130, 123] on input "text" at bounding box center [152, 128] width 87 height 10
paste input "[URL][DOMAIN_NAME]"
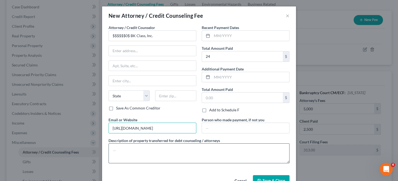
type input "[URL][DOMAIN_NAME]"
click at [128, 148] on textarea at bounding box center [199, 154] width 181 height 20
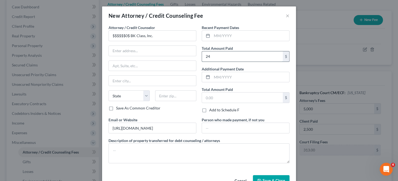
click at [222, 55] on input "24" at bounding box center [242, 56] width 81 height 10
type input "24.00"
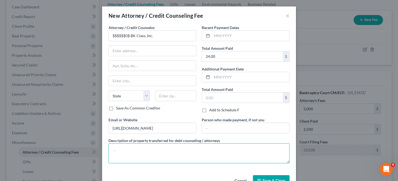
click at [160, 146] on textarea at bounding box center [199, 154] width 181 height 20
type textarea "Prefiling Credit Counseling"
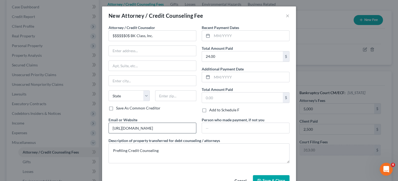
click at [122, 128] on input "[URL][DOMAIN_NAME]" at bounding box center [152, 128] width 87 height 10
drag, startPoint x: 123, startPoint y: 128, endPoint x: 99, endPoint y: 124, distance: 23.7
click at [99, 124] on div "New Attorney / Credit Counseling Fee × Attorney / Credit Counselor * $$$$$$0$ B…" at bounding box center [199, 90] width 398 height 181
click at [181, 125] on input "[DOMAIN_NAME][URL]" at bounding box center [152, 128] width 87 height 10
type input "[DOMAIN_NAME]"
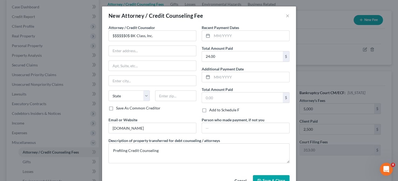
click at [269, 177] on button "Save & Close" at bounding box center [271, 180] width 37 height 11
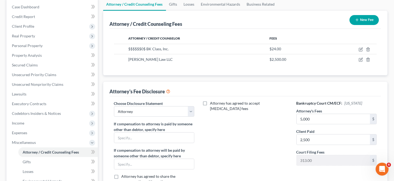
scroll to position [108, 0]
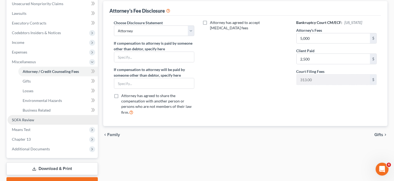
click at [49, 119] on link "SOFA Review" at bounding box center [53, 120] width 90 height 10
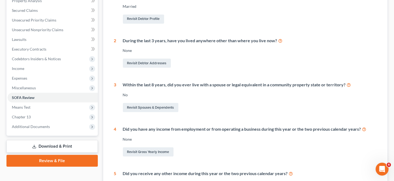
scroll to position [135, 0]
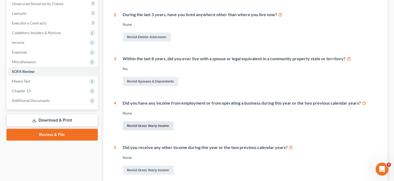
click at [154, 125] on link "Revisit Gross Yearly Income" at bounding box center [148, 125] width 51 height 9
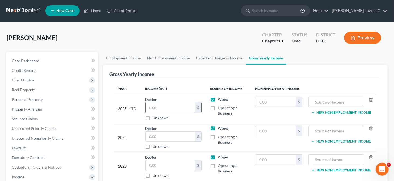
click at [164, 109] on input "text" at bounding box center [169, 108] width 49 height 10
type input "103,921.69"
click at [159, 135] on input "text" at bounding box center [169, 137] width 49 height 10
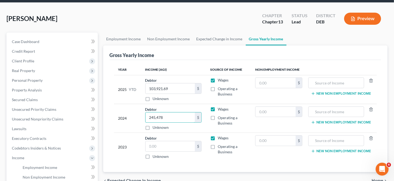
scroll to position [27, 0]
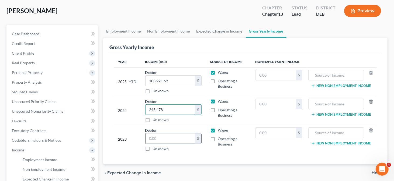
type input "245,478"
click at [160, 139] on input "text" at bounding box center [169, 139] width 49 height 10
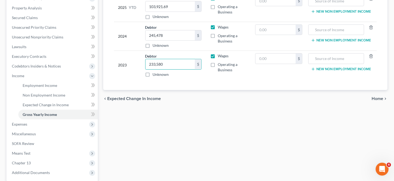
scroll to position [108, 0]
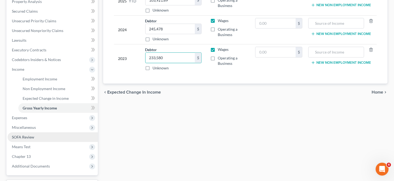
type input "233,580"
click at [59, 135] on link "SOFA Review" at bounding box center [53, 137] width 90 height 10
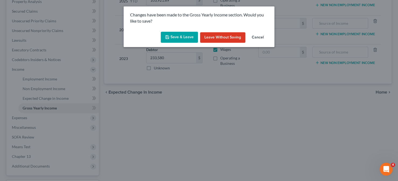
click at [168, 39] on button "Save & Leave" at bounding box center [179, 37] width 37 height 11
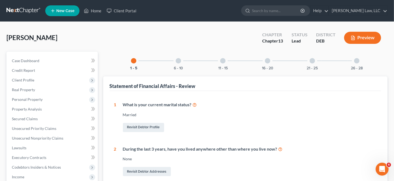
click at [178, 57] on div "6 - 10" at bounding box center [178, 61] width 18 height 18
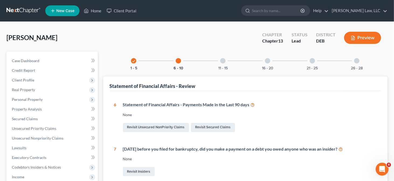
click at [225, 61] on div at bounding box center [222, 60] width 5 height 5
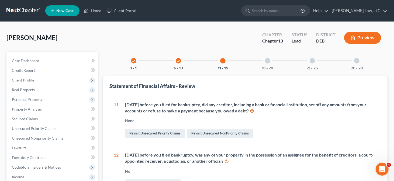
click at [265, 57] on div "16 - 20" at bounding box center [267, 61] width 18 height 18
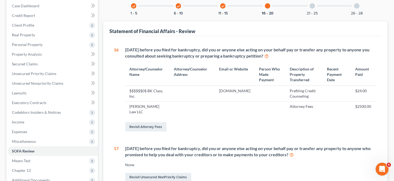
scroll to position [27, 0]
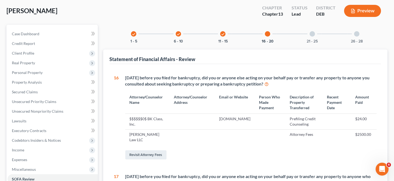
click at [310, 35] on div at bounding box center [311, 33] width 5 height 5
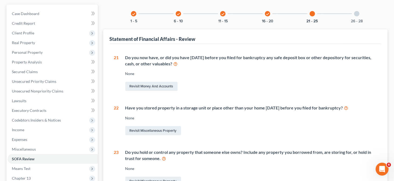
scroll to position [54, 0]
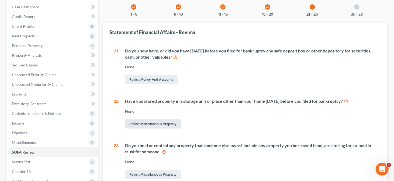
click at [163, 122] on link "Revisit Miscellaneous Property" at bounding box center [153, 124] width 56 height 9
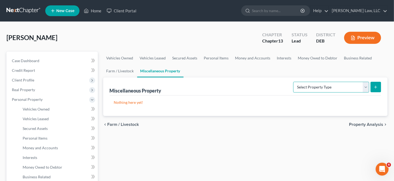
click at [351, 84] on select "Select Property Type Assigned for Creditor Benefit [DATE] Holding for Another N…" at bounding box center [331, 87] width 76 height 11
select select "stored_within_1_year"
click at [293, 82] on select "Select Property Type Assigned for Creditor Benefit [DATE] Holding for Another N…" at bounding box center [331, 87] width 76 height 11
click at [380, 90] on button "submit" at bounding box center [375, 87] width 11 height 11
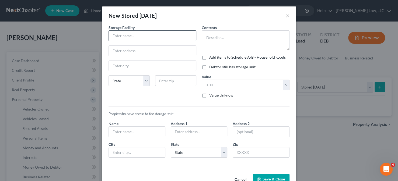
click at [150, 38] on input "text" at bounding box center [152, 36] width 87 height 10
click at [129, 38] on input "text" at bounding box center [152, 36] width 87 height 10
paste input "A Storage Depot"
type input "A Storage Depot"
click at [122, 51] on input "text" at bounding box center [152, 51] width 87 height 10
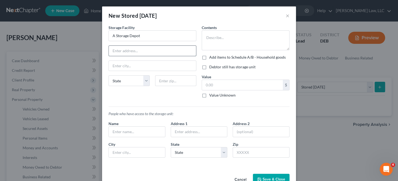
paste input "[STREET_ADDRESS]"
type input "[STREET_ADDRESS]"
click at [177, 79] on input "text" at bounding box center [175, 80] width 41 height 11
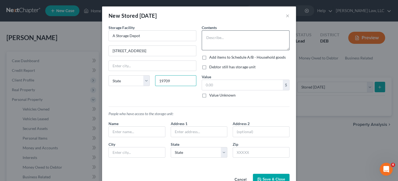
type input "19709"
click at [227, 41] on textarea at bounding box center [246, 40] width 88 height 20
type input "[GEOGRAPHIC_DATA]"
select select "7"
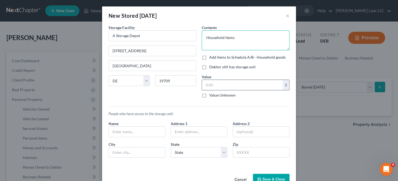
type textarea "Household items"
click at [228, 83] on input "text" at bounding box center [242, 85] width 81 height 10
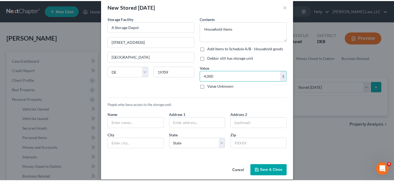
scroll to position [14, 0]
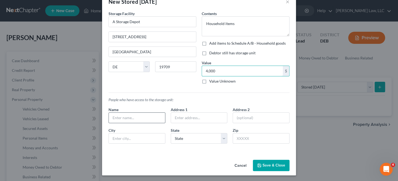
type input "4,000"
click at [145, 118] on input "text" at bounding box center [137, 118] width 56 height 10
type input "[PERSON_NAME]"
click at [257, 162] on button "Save & Close" at bounding box center [271, 165] width 37 height 11
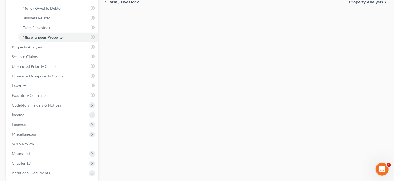
scroll to position [188, 0]
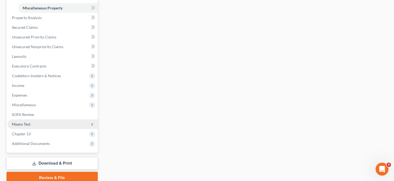
click at [51, 122] on span "Means Test" at bounding box center [53, 125] width 90 height 10
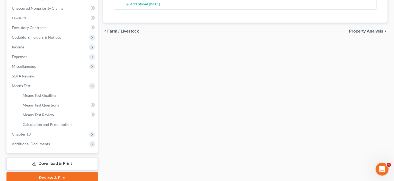
scroll to position [152, 0]
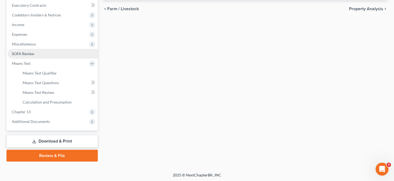
click at [40, 56] on link "SOFA Review" at bounding box center [53, 54] width 90 height 10
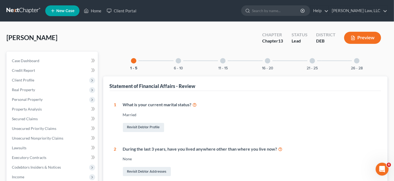
click at [269, 60] on div at bounding box center [267, 60] width 5 height 5
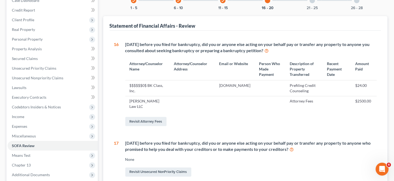
scroll to position [6, 0]
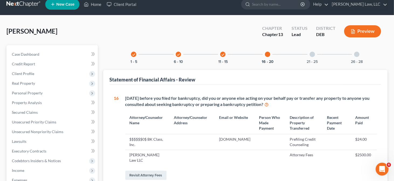
click at [310, 52] on div at bounding box center [311, 54] width 5 height 5
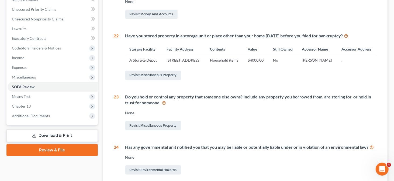
scroll to position [87, 0]
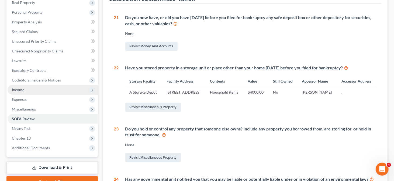
click at [52, 92] on span "Income" at bounding box center [53, 90] width 90 height 10
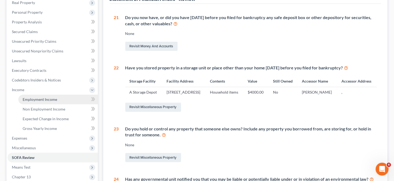
click at [60, 99] on link "Employment Income" at bounding box center [57, 100] width 79 height 10
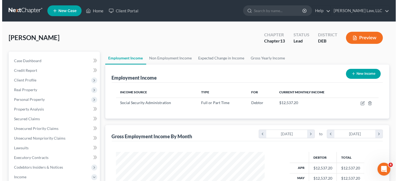
scroll to position [96, 160]
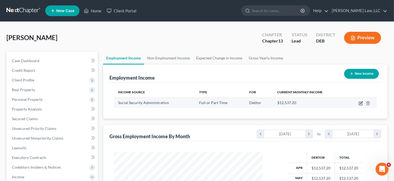
click at [359, 102] on icon "button" at bounding box center [360, 103] width 4 height 4
select select "0"
select select "2"
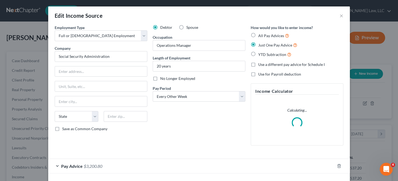
scroll to position [96, 161]
click at [102, 70] on input "text" at bounding box center [101, 72] width 92 height 10
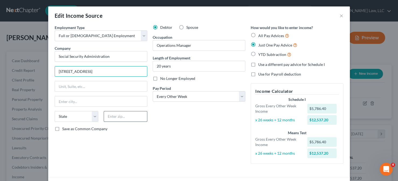
type input "[STREET_ADDRESS]"
click at [119, 120] on input "text" at bounding box center [126, 116] width 44 height 11
click at [119, 117] on input "text" at bounding box center [126, 116] width 44 height 11
type input "19123"
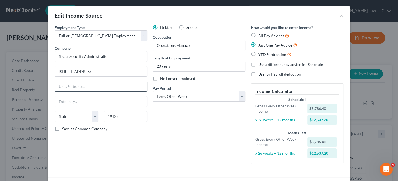
click at [109, 85] on input "text" at bounding box center [101, 86] width 92 height 10
type input "[GEOGRAPHIC_DATA]"
select select "39"
click at [167, 139] on div "Debtor Spouse Occupation Operations Manager Length of Employment 20 years No Lo…" at bounding box center [199, 97] width 98 height 144
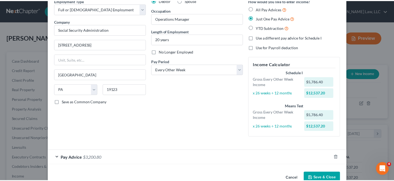
scroll to position [40, 0]
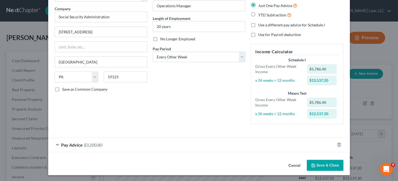
click at [326, 164] on button "Save & Close" at bounding box center [325, 165] width 37 height 11
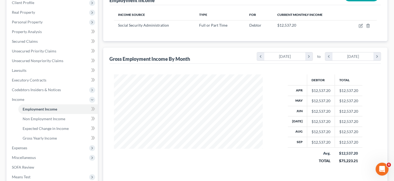
scroll to position [108, 0]
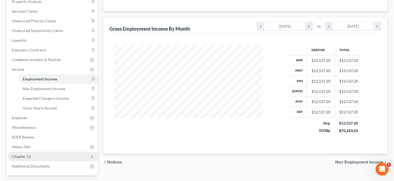
click at [62, 152] on span "Chapter 13" at bounding box center [53, 157] width 90 height 10
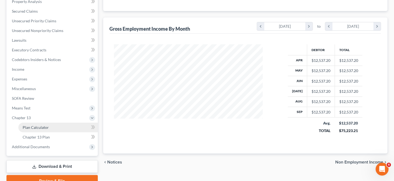
click at [68, 127] on link "Plan Calculator" at bounding box center [57, 128] width 79 height 10
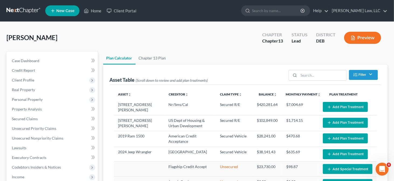
select select "59"
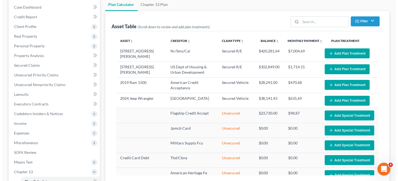
scroll to position [54, 0]
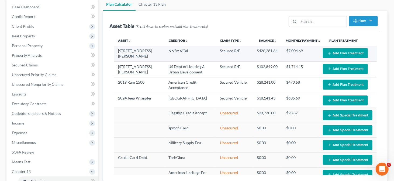
click at [332, 54] on button "Add Plan Treatment" at bounding box center [345, 53] width 45 height 10
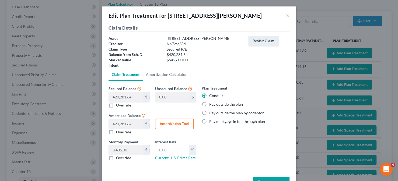
click at [216, 103] on label "Pay outside the plan" at bounding box center [226, 104] width 34 height 5
click at [215, 103] on input "Pay outside the plan" at bounding box center [213, 104] width 4 height 4
radio input "true"
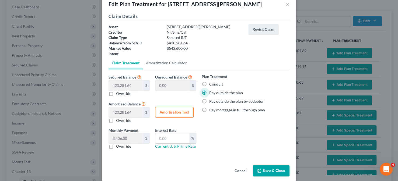
scroll to position [17, 0]
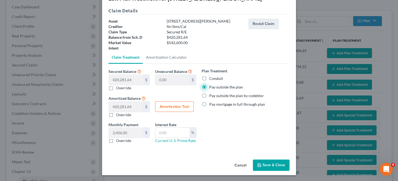
click at [261, 161] on button "Save & Close" at bounding box center [271, 165] width 37 height 11
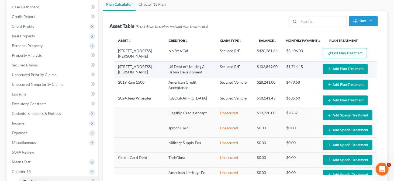
select select "59"
click at [337, 64] on button "Add Plan Treatment" at bounding box center [345, 69] width 45 height 10
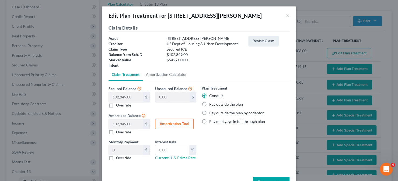
click at [219, 104] on label "Pay outside the plan" at bounding box center [226, 104] width 34 height 5
click at [215, 104] on input "Pay outside the plan" at bounding box center [213, 104] width 4 height 4
radio input "true"
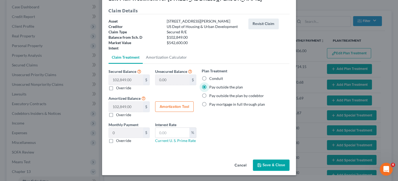
click at [268, 163] on button "Save & Close" at bounding box center [271, 165] width 37 height 11
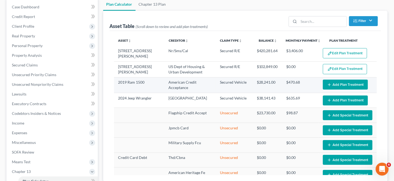
select select "59"
click at [328, 81] on button "Add Plan Treatment" at bounding box center [345, 85] width 45 height 10
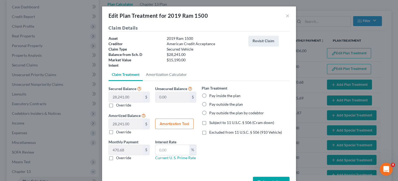
click at [220, 95] on label "Pay inside the plan" at bounding box center [224, 95] width 31 height 5
click at [215, 95] on input "Pay inside the plan" at bounding box center [213, 95] width 4 height 4
radio input "true"
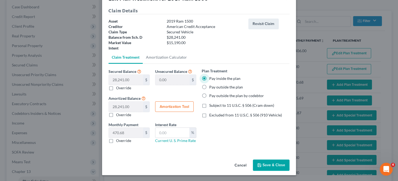
click at [176, 104] on button "Amortization Tool" at bounding box center [174, 107] width 39 height 11
type input "28,241.00"
type input "60"
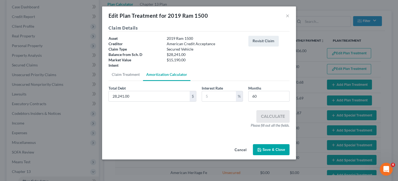
scroll to position [0, 0]
click at [209, 98] on input "text" at bounding box center [219, 96] width 34 height 10
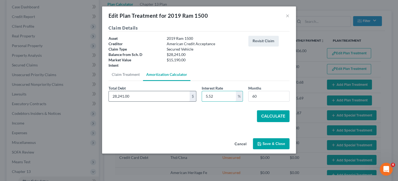
type input "5.52"
type input "15,190"
click at [265, 115] on button "Calculate" at bounding box center [273, 116] width 33 height 12
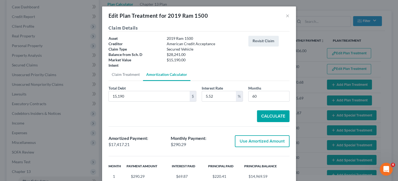
click at [242, 142] on button "Use Amortized Amount" at bounding box center [262, 141] width 55 height 12
type input "17,417.21"
checkbox input "true"
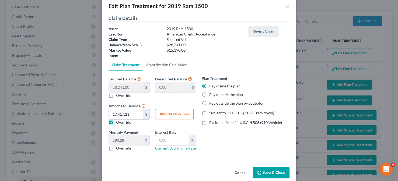
scroll to position [17, 0]
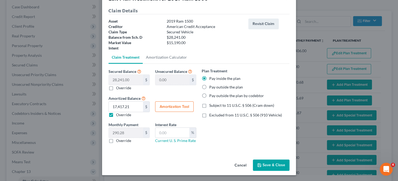
click at [254, 163] on button "Save & Close" at bounding box center [271, 165] width 37 height 11
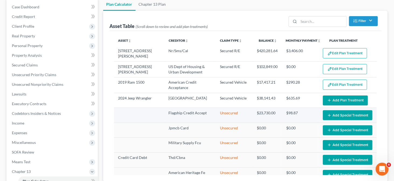
click at [335, 115] on button "Add Special Treatment" at bounding box center [348, 115] width 50 height 10
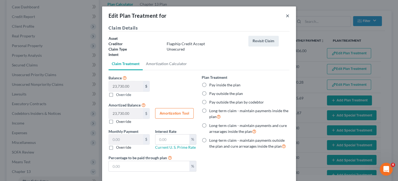
click at [286, 16] on button "×" at bounding box center [288, 15] width 4 height 6
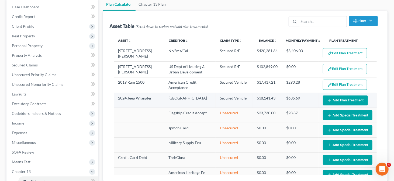
click at [327, 98] on icon "button" at bounding box center [329, 100] width 4 height 4
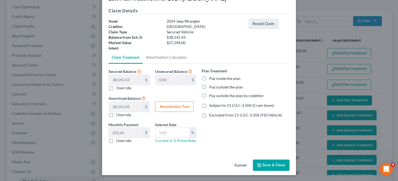
click at [219, 79] on label "Pay inside the plan" at bounding box center [224, 78] width 31 height 5
click at [215, 79] on input "Pay inside the plan" at bounding box center [213, 78] width 4 height 4
click at [181, 103] on button "Amortization Tool" at bounding box center [174, 107] width 39 height 11
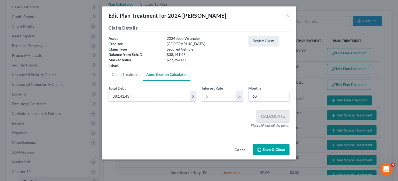
scroll to position [0, 0]
click at [211, 97] on input "text" at bounding box center [219, 96] width 34 height 10
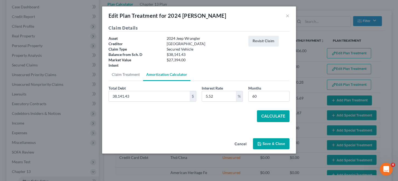
click at [266, 115] on button "Calculate" at bounding box center [273, 116] width 33 height 12
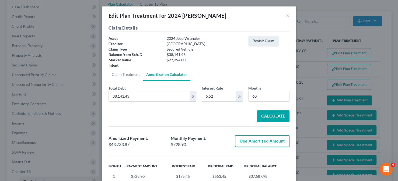
click at [242, 137] on button "Use Amortized Amount" at bounding box center [262, 141] width 55 height 12
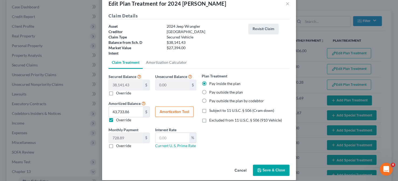
scroll to position [17, 0]
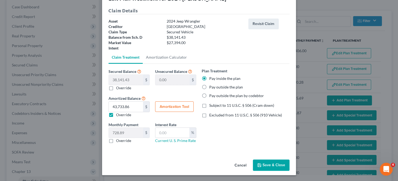
click at [278, 162] on button "Save & Close" at bounding box center [271, 165] width 37 height 11
click at [270, 167] on button "Save & Close" at bounding box center [271, 165] width 37 height 11
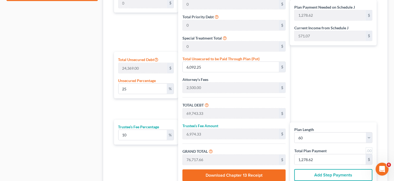
scroll to position [323, 0]
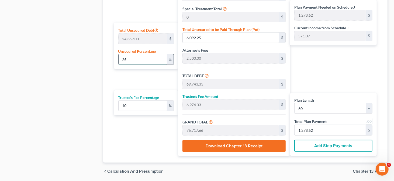
click at [130, 57] on input "25" at bounding box center [142, 59] width 48 height 10
drag, startPoint x: 130, startPoint y: 57, endPoint x: 117, endPoint y: 58, distance: 13.0
click at [117, 58] on div "Total Unsecured Debt 24,369.00 $ Unsecured Percentage 25 %" at bounding box center [146, 46] width 64 height 47
click at [312, 76] on div "Plan Payment Needed on Schedule J 1,166.93 $ Current Income from Schedule J 571…" at bounding box center [334, 47] width 89 height 219
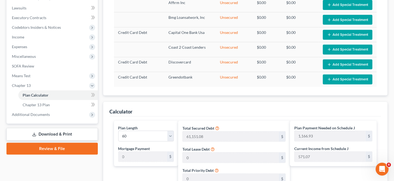
scroll to position [108, 0]
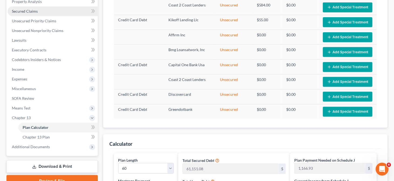
click at [32, 13] on span "Secured Claims" at bounding box center [25, 11] width 26 height 5
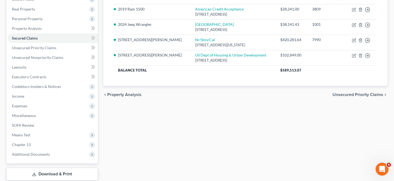
scroll to position [54, 0]
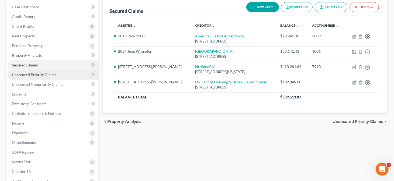
click at [48, 76] on span "Unsecured Priority Claims" at bounding box center [34, 74] width 44 height 5
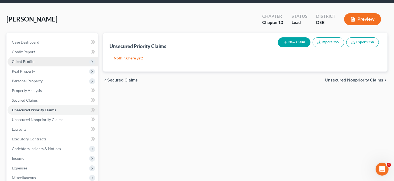
scroll to position [27, 0]
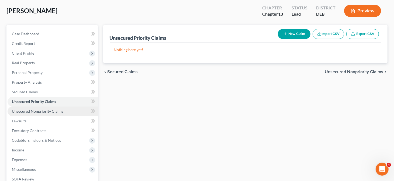
click at [41, 109] on span "Unsecured Nonpriority Claims" at bounding box center [37, 111] width 51 height 5
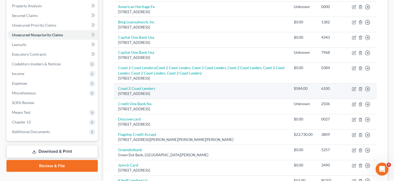
scroll to position [71, 0]
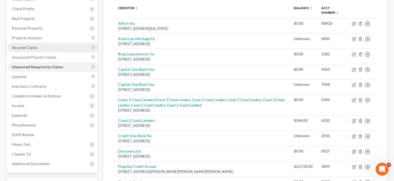
click at [57, 50] on link "Secured Claims" at bounding box center [53, 48] width 90 height 10
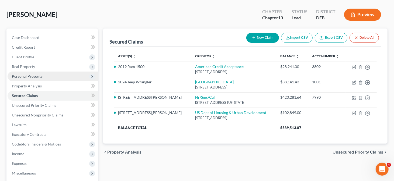
scroll to position [54, 0]
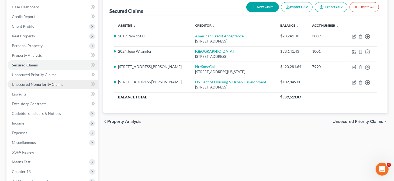
click at [34, 88] on link "Unsecured Nonpriority Claims" at bounding box center [53, 85] width 90 height 10
